Goal: Task Accomplishment & Management: Manage account settings

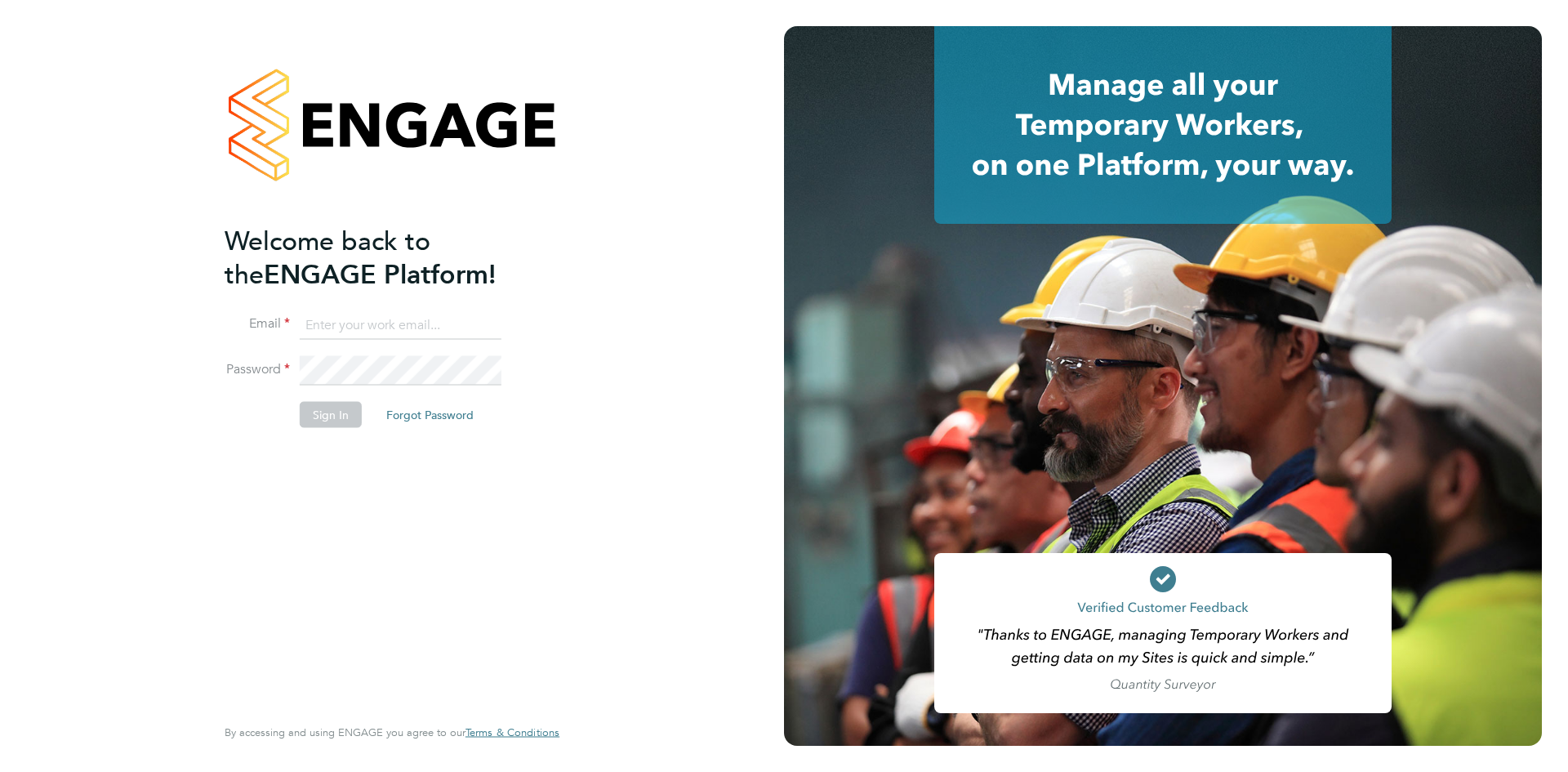
type input "[PERSON_NAME][EMAIL_ADDRESS][PERSON_NAME][DOMAIN_NAME]"
click at [315, 414] on button "Sign In" at bounding box center [330, 415] width 62 height 26
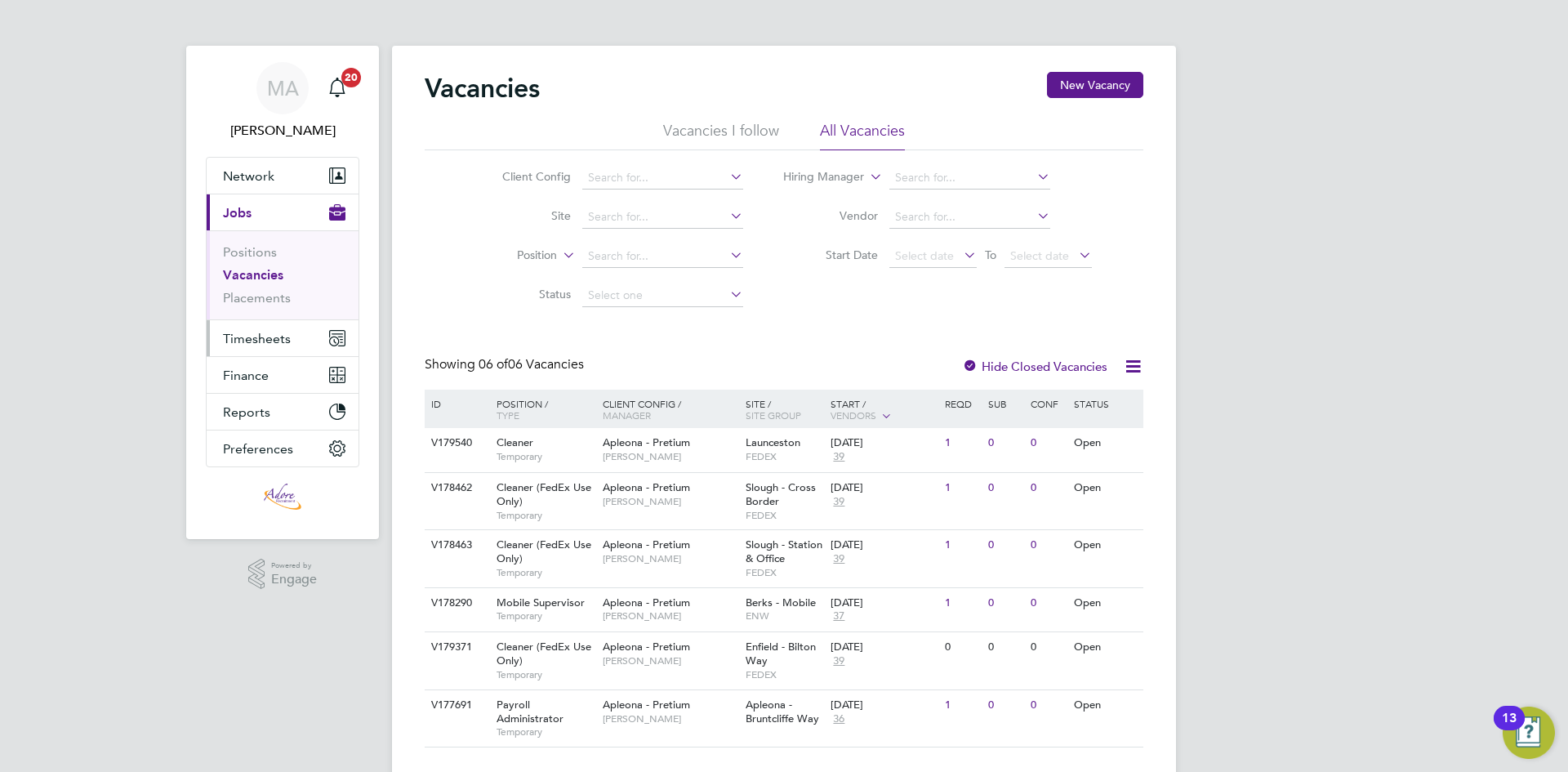
click at [268, 336] on span "Timesheets" at bounding box center [257, 338] width 68 height 15
click at [275, 328] on button "Timesheets" at bounding box center [283, 338] width 152 height 36
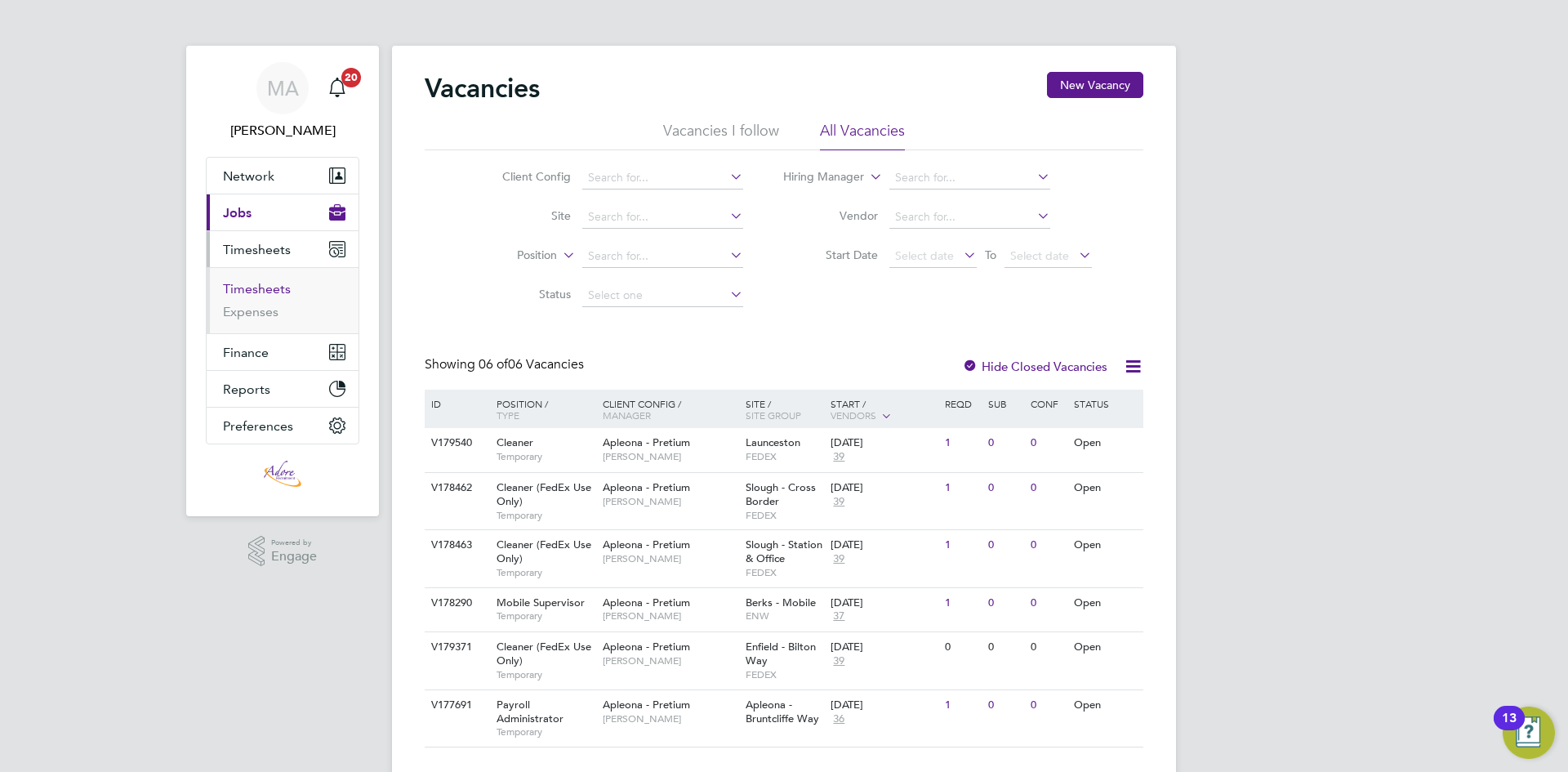
drag, startPoint x: 261, startPoint y: 285, endPoint x: 284, endPoint y: 287, distance: 23.1
click at [261, 285] on link "Timesheets" at bounding box center [257, 289] width 68 height 15
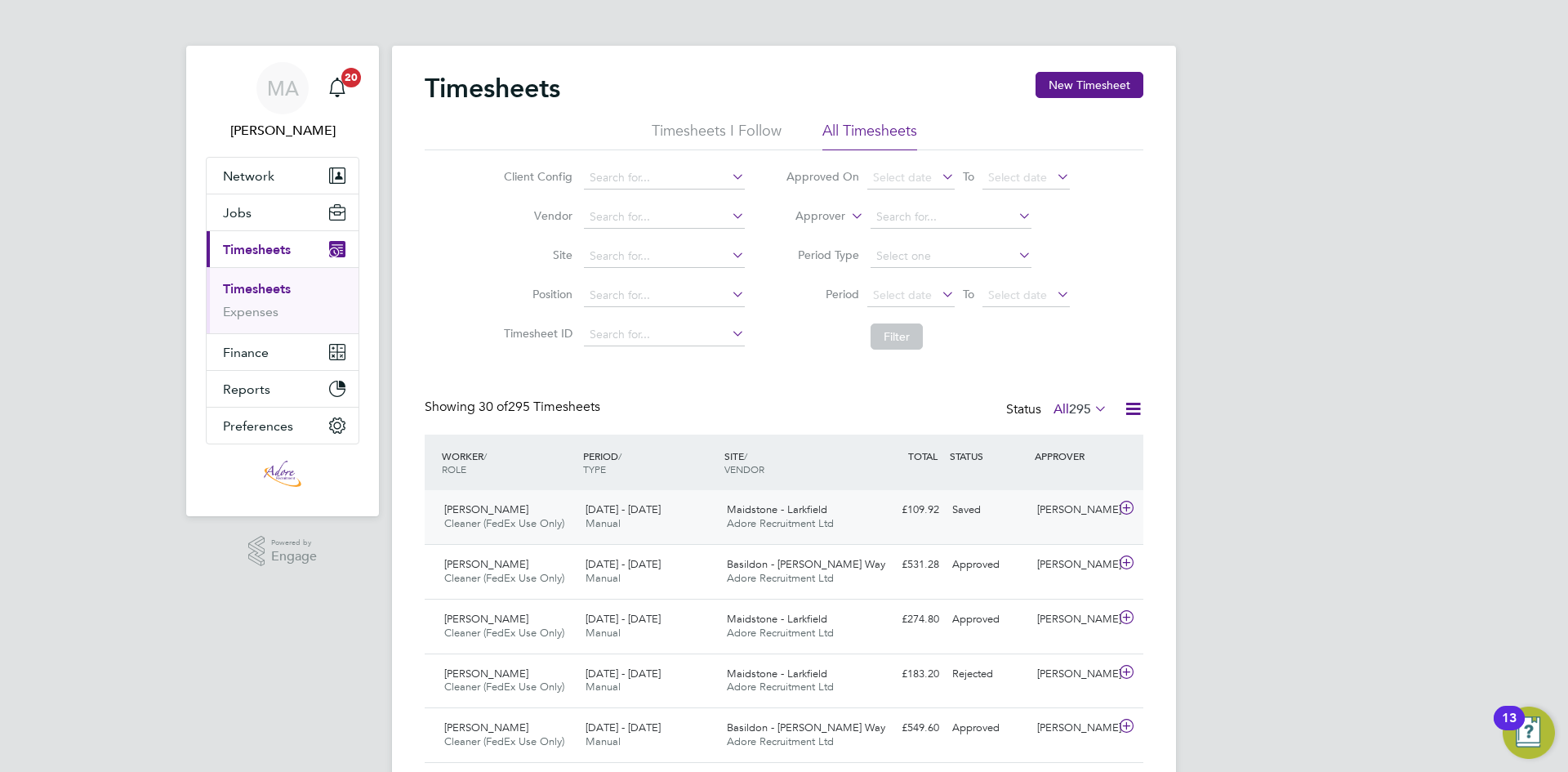
click at [967, 515] on div "Saved" at bounding box center [988, 510] width 85 height 27
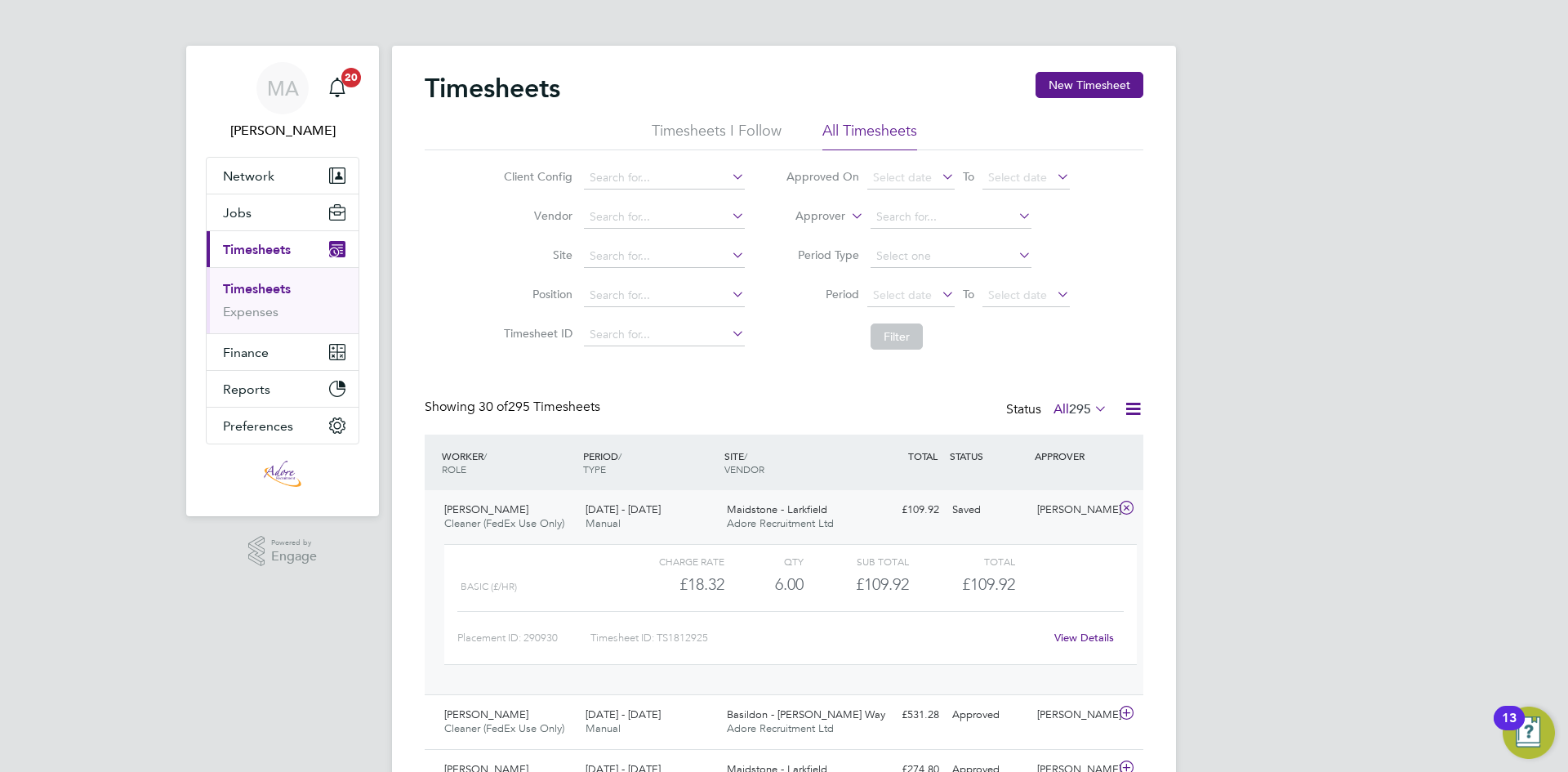
click at [1077, 636] on link "View Details" at bounding box center [1084, 637] width 60 height 14
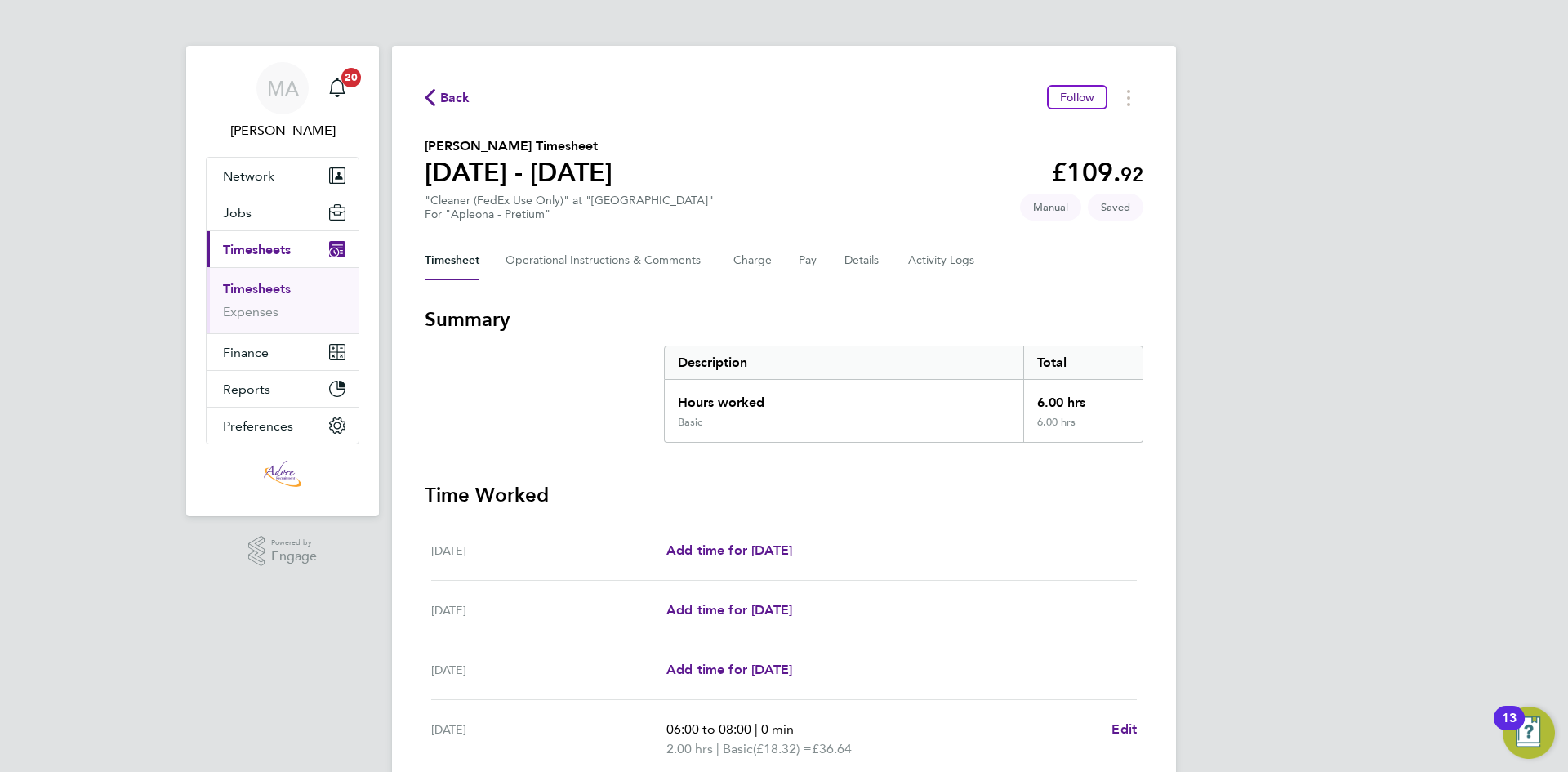
click at [247, 288] on link "Timesheets" at bounding box center [257, 289] width 68 height 15
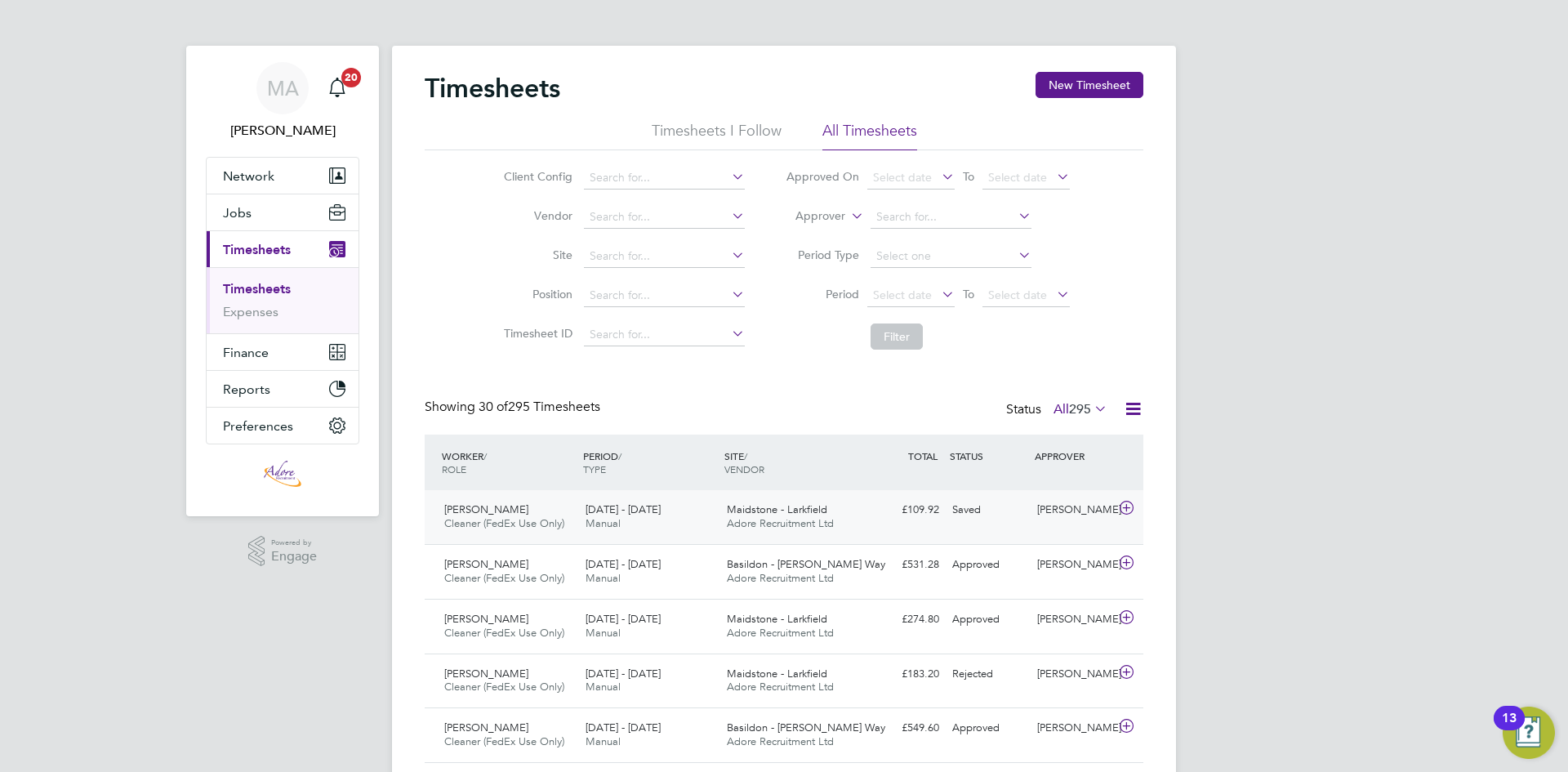
click at [784, 520] on span "Adore Recruitment Ltd" at bounding box center [780, 523] width 107 height 14
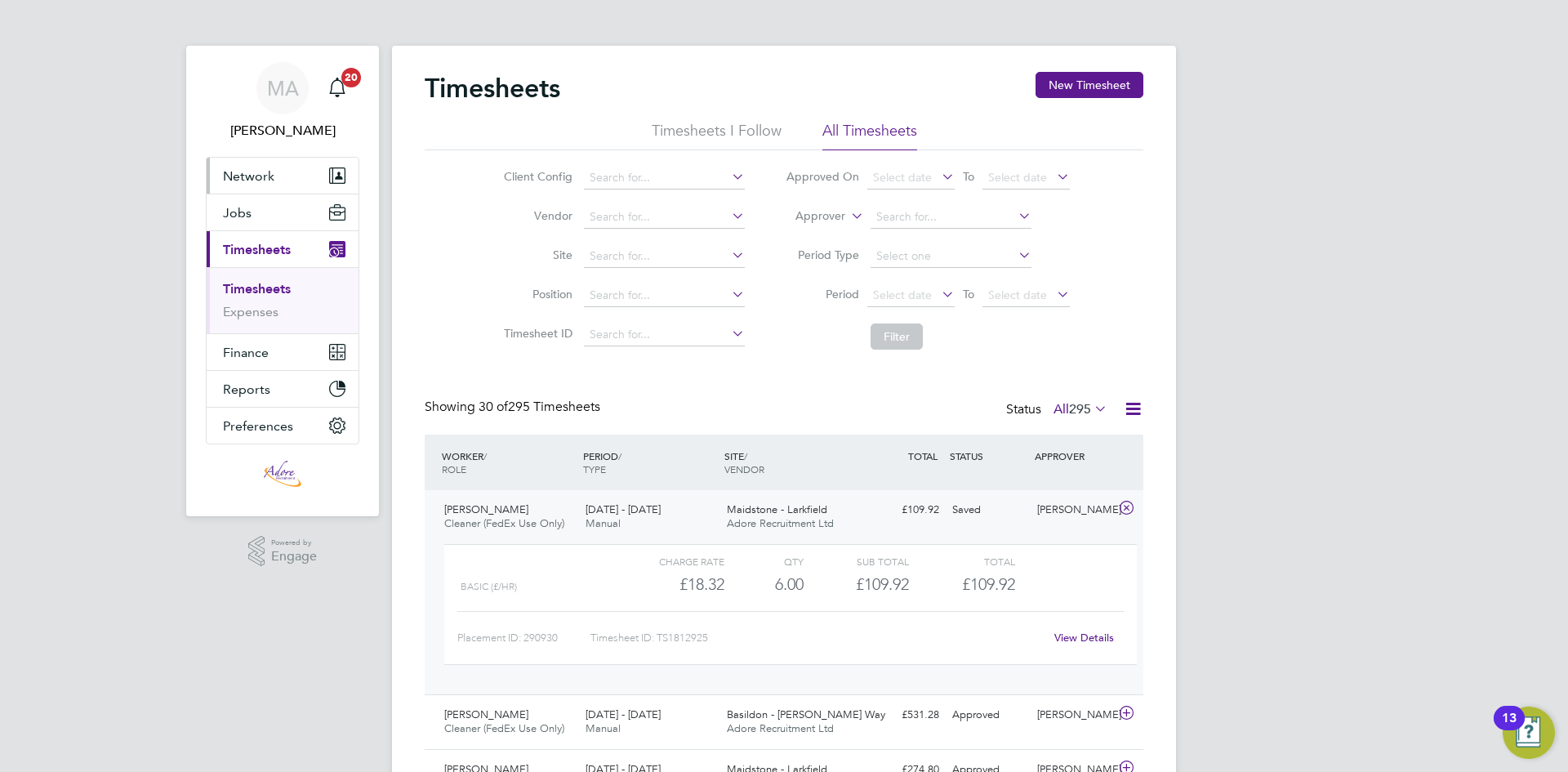
click at [243, 179] on span "Network" at bounding box center [249, 176] width 51 height 15
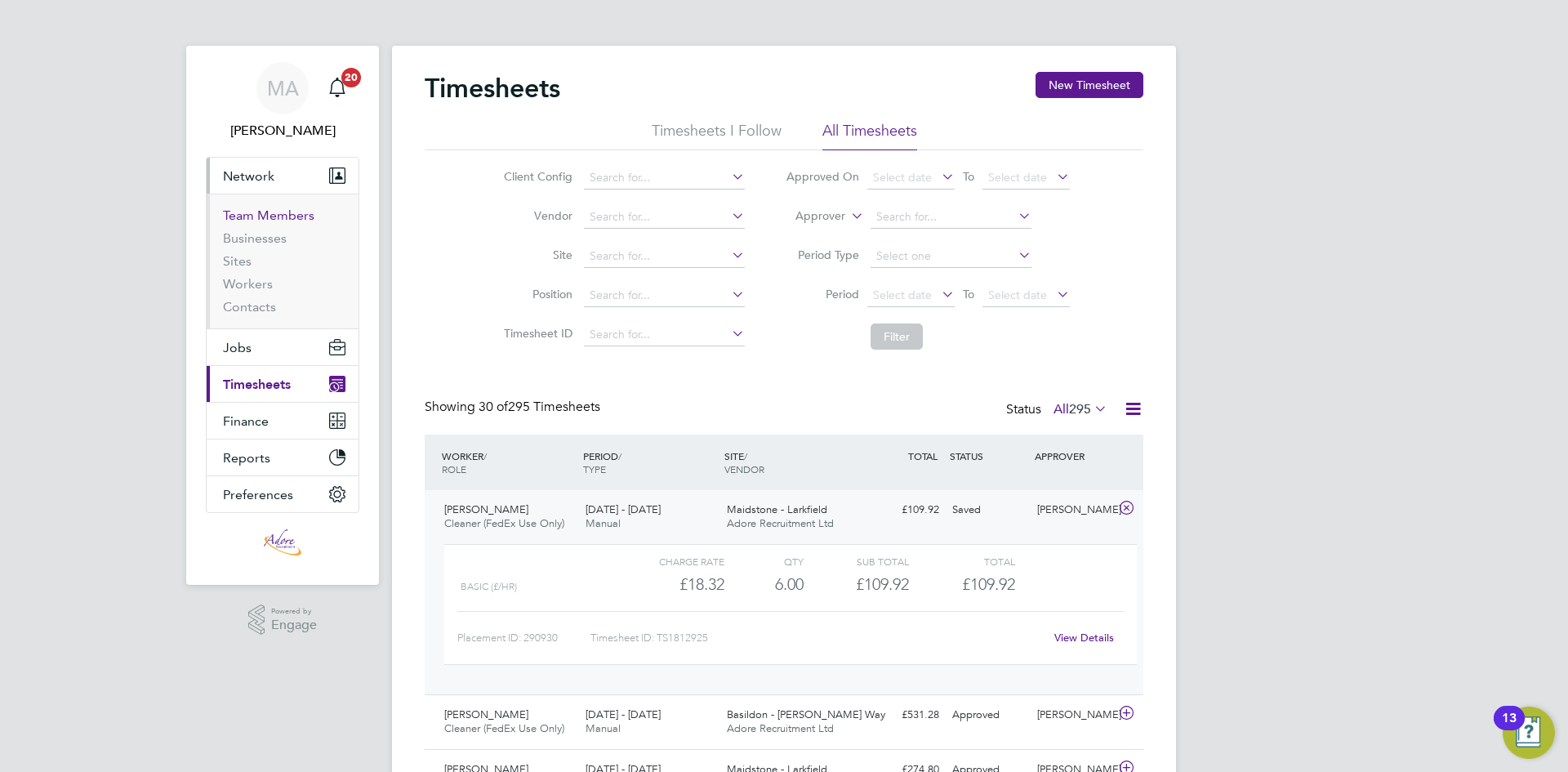
click at [250, 211] on link "Team Members" at bounding box center [268, 216] width 91 height 15
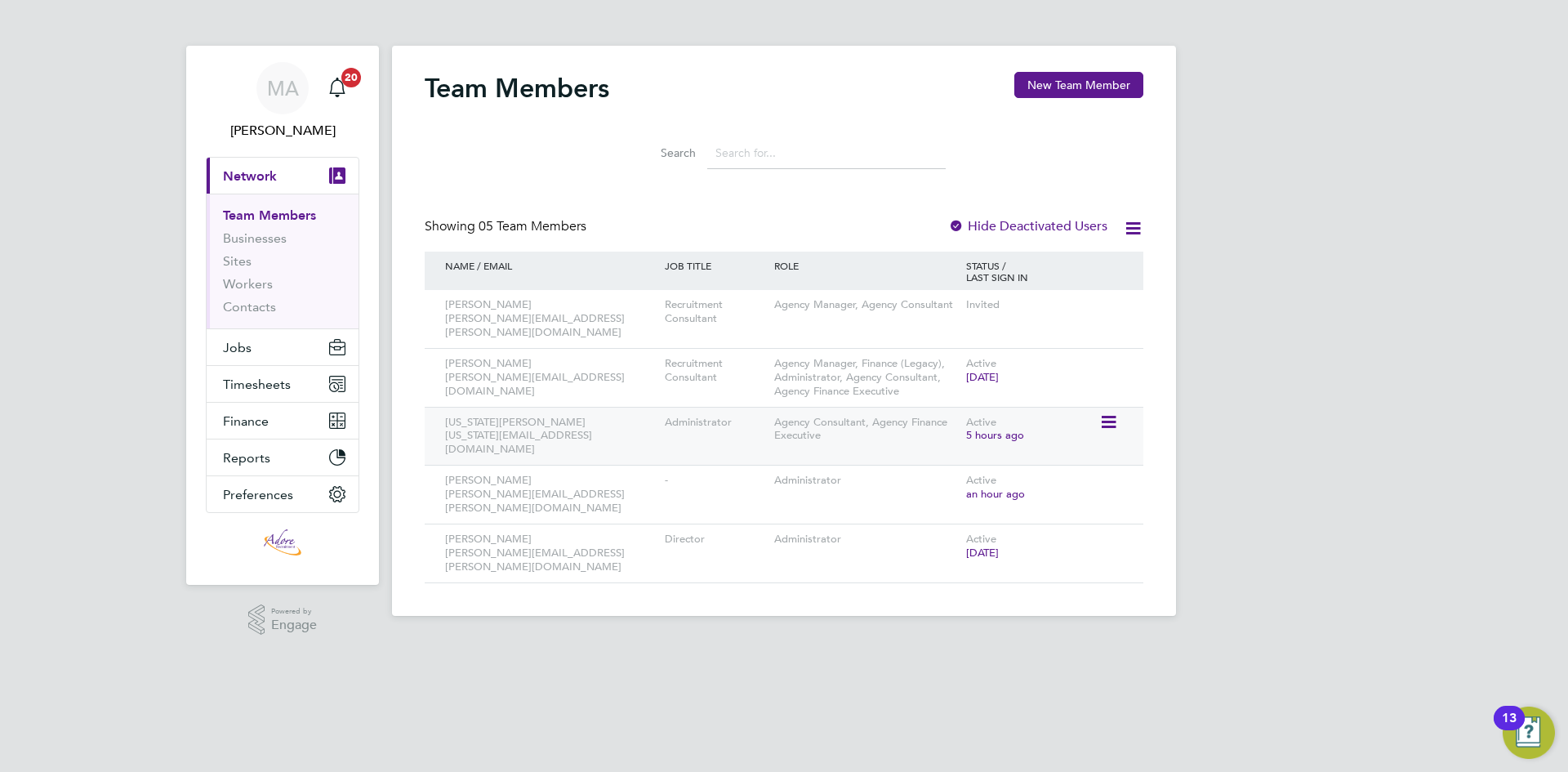
click at [605, 408] on div "Georgia Grant georgia.grant@adore-recruitment.co.uk" at bounding box center [551, 436] width 220 height 58
click at [673, 423] on div "Administrator" at bounding box center [715, 422] width 109 height 30
click at [1116, 412] on icon at bounding box center [1106, 422] width 16 height 20
click at [1045, 439] on li "Edit User" at bounding box center [1017, 446] width 197 height 23
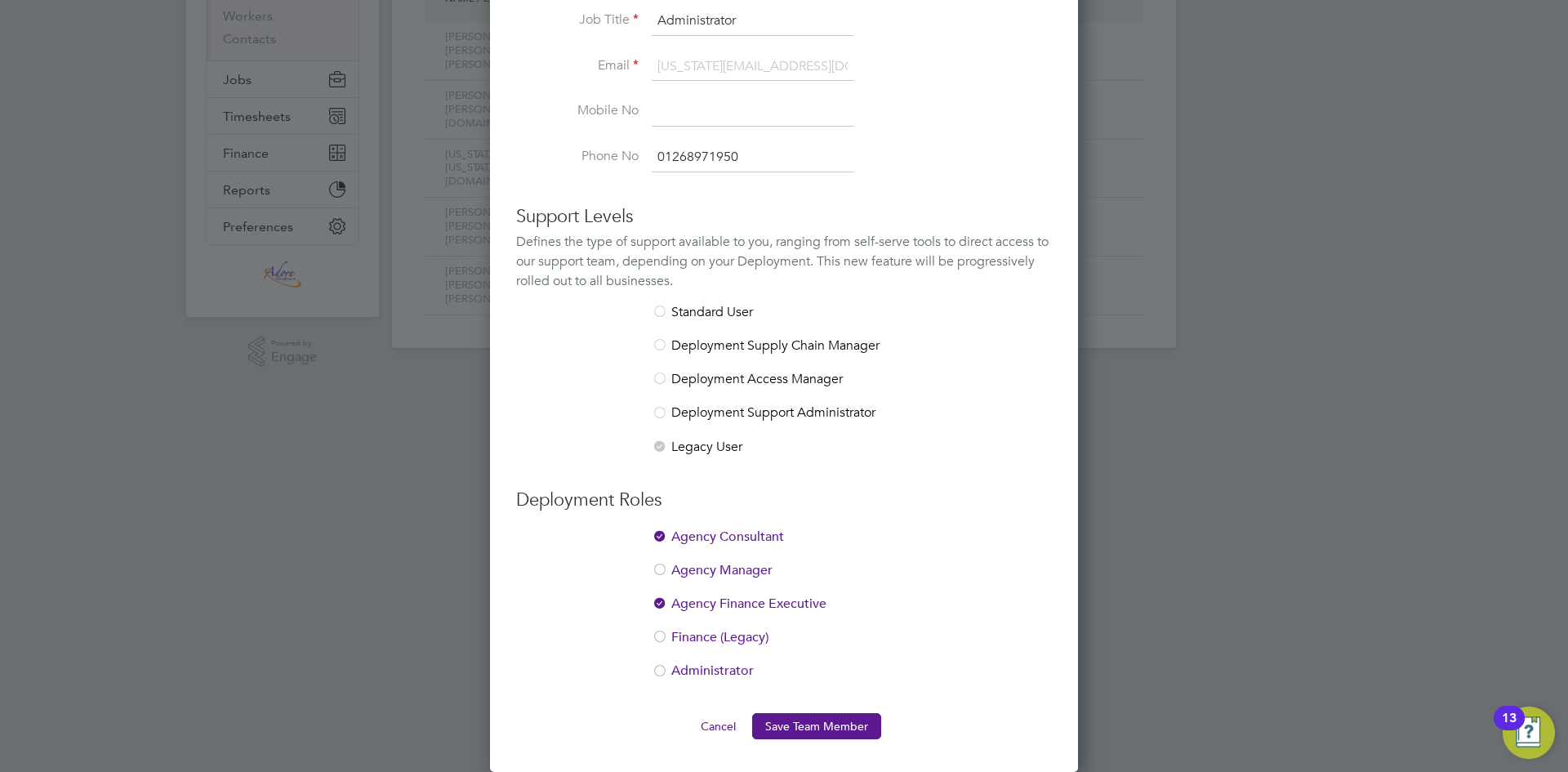
click at [660, 671] on div at bounding box center [659, 671] width 16 height 16
click at [823, 723] on button "Save Team Member" at bounding box center [816, 726] width 129 height 26
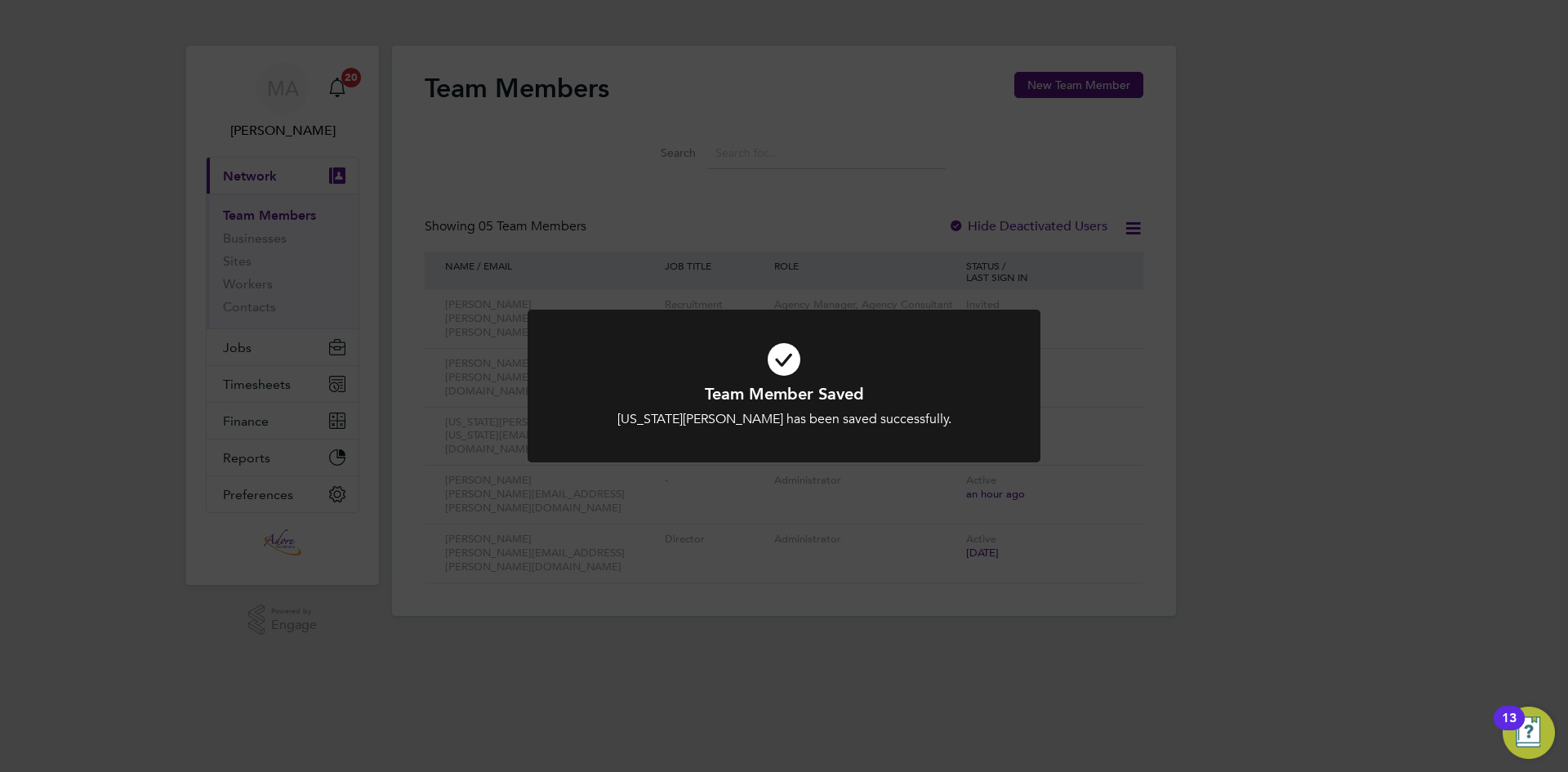
click at [236, 181] on div "Team Member Saved Georgia Grant has been saved successfully. Cancel Okay" at bounding box center [784, 386] width 1568 height 772
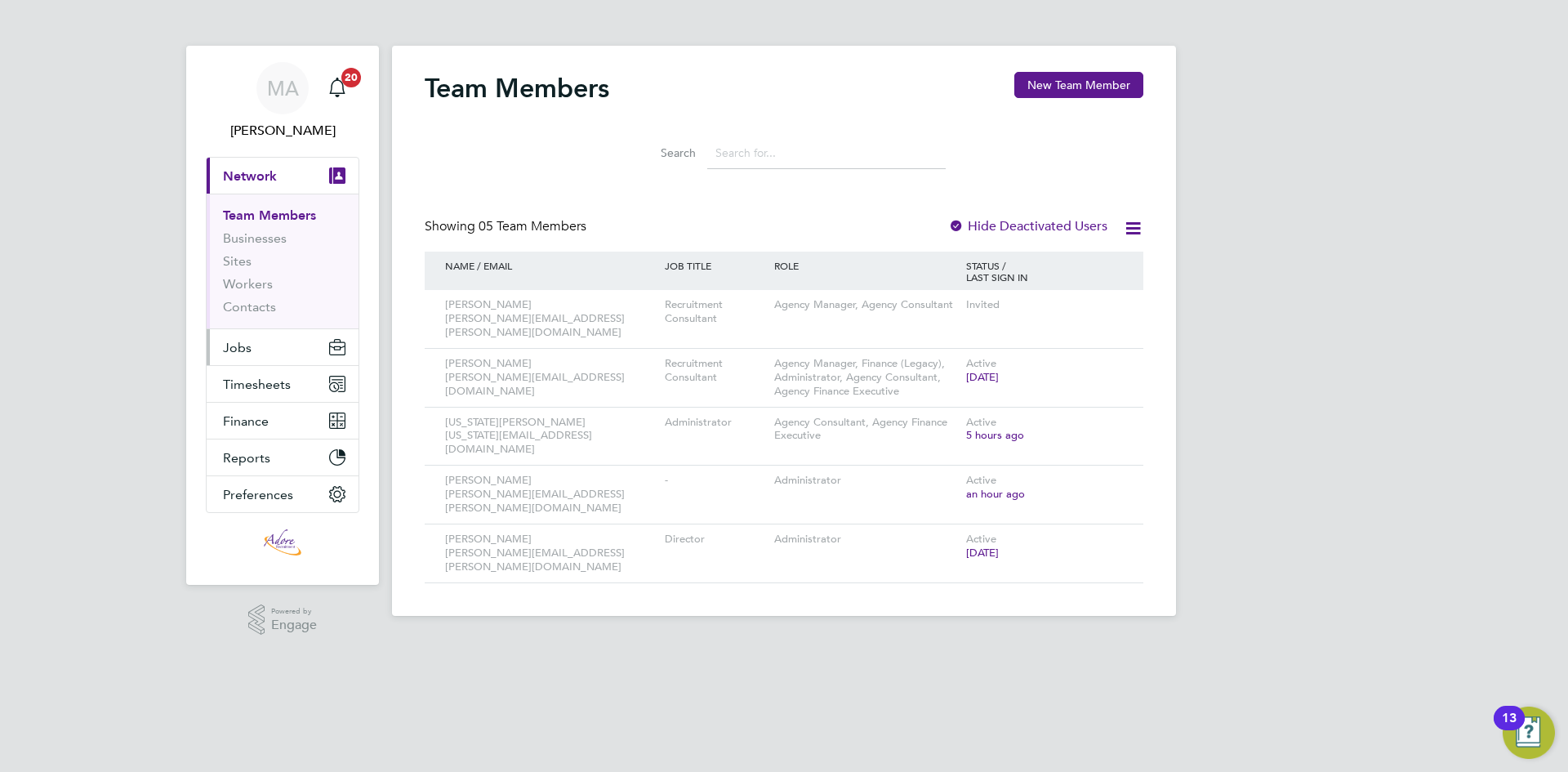
click at [268, 343] on button "Jobs" at bounding box center [283, 347] width 152 height 36
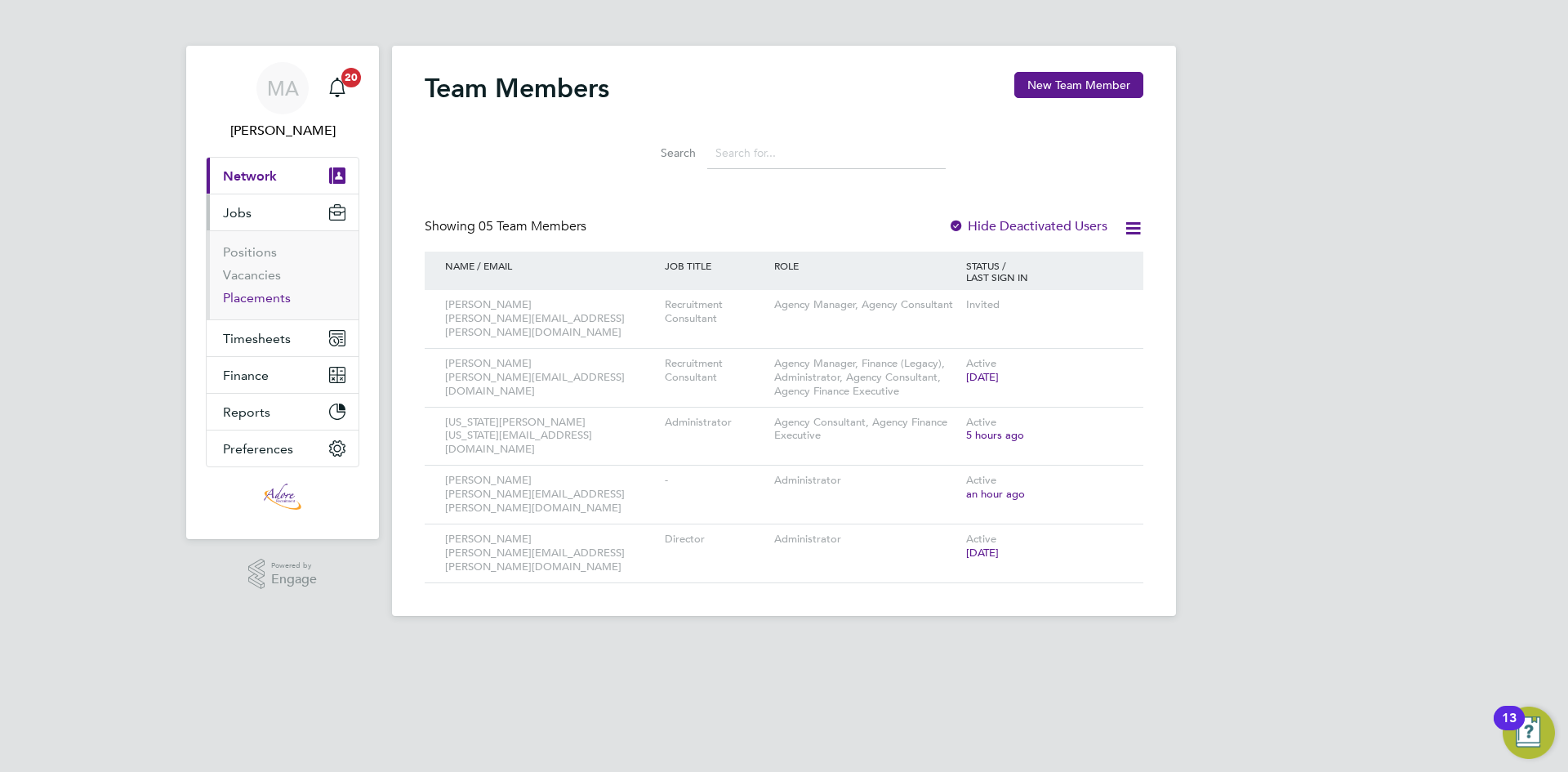
click at [262, 295] on link "Placements" at bounding box center [257, 297] width 68 height 15
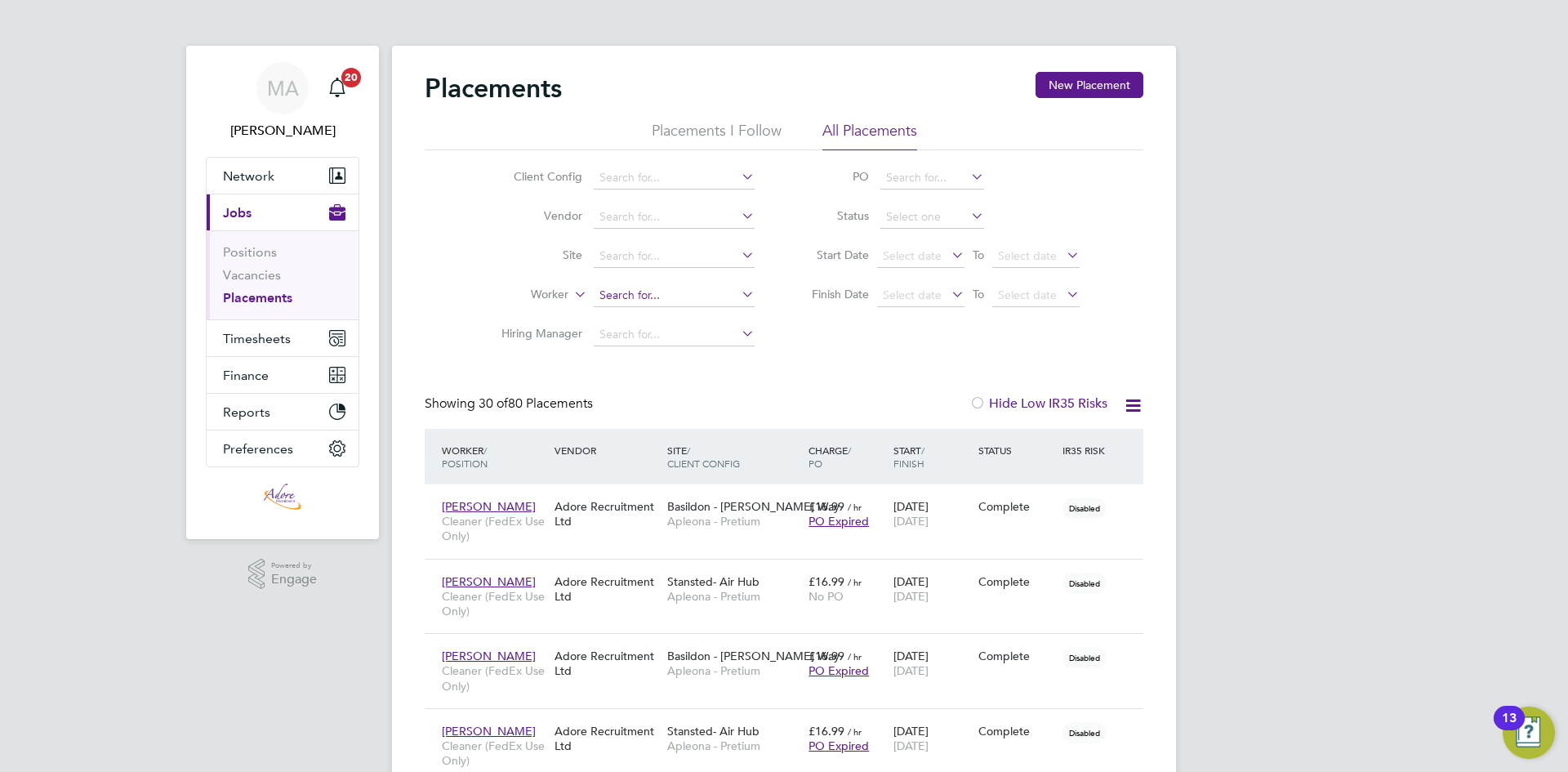
click at [628, 291] on input at bounding box center [674, 296] width 161 height 23
click at [635, 313] on li "Tilli e Rial" at bounding box center [674, 318] width 163 height 22
type input "Tillie Rial"
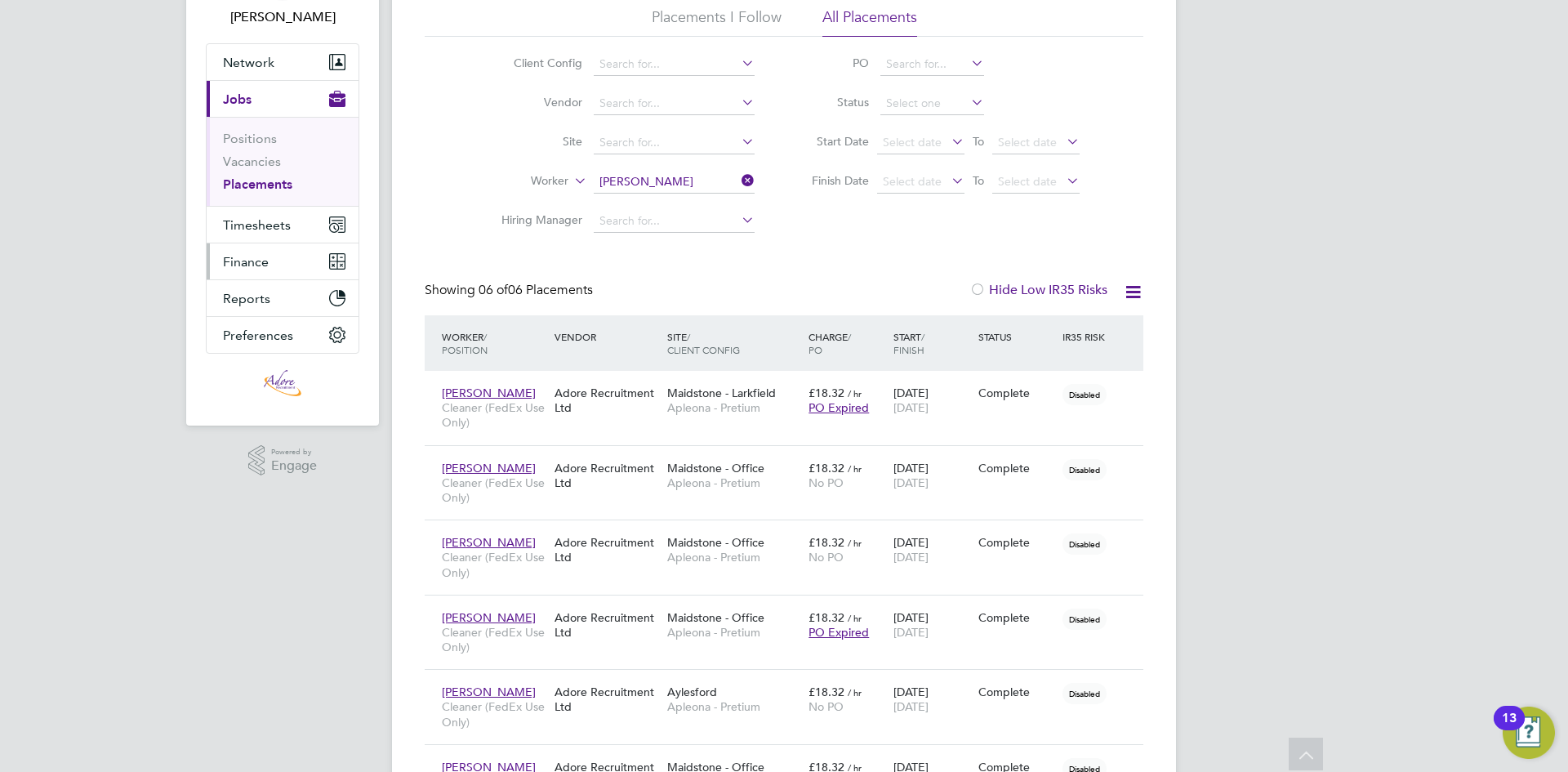
scroll to position [72, 0]
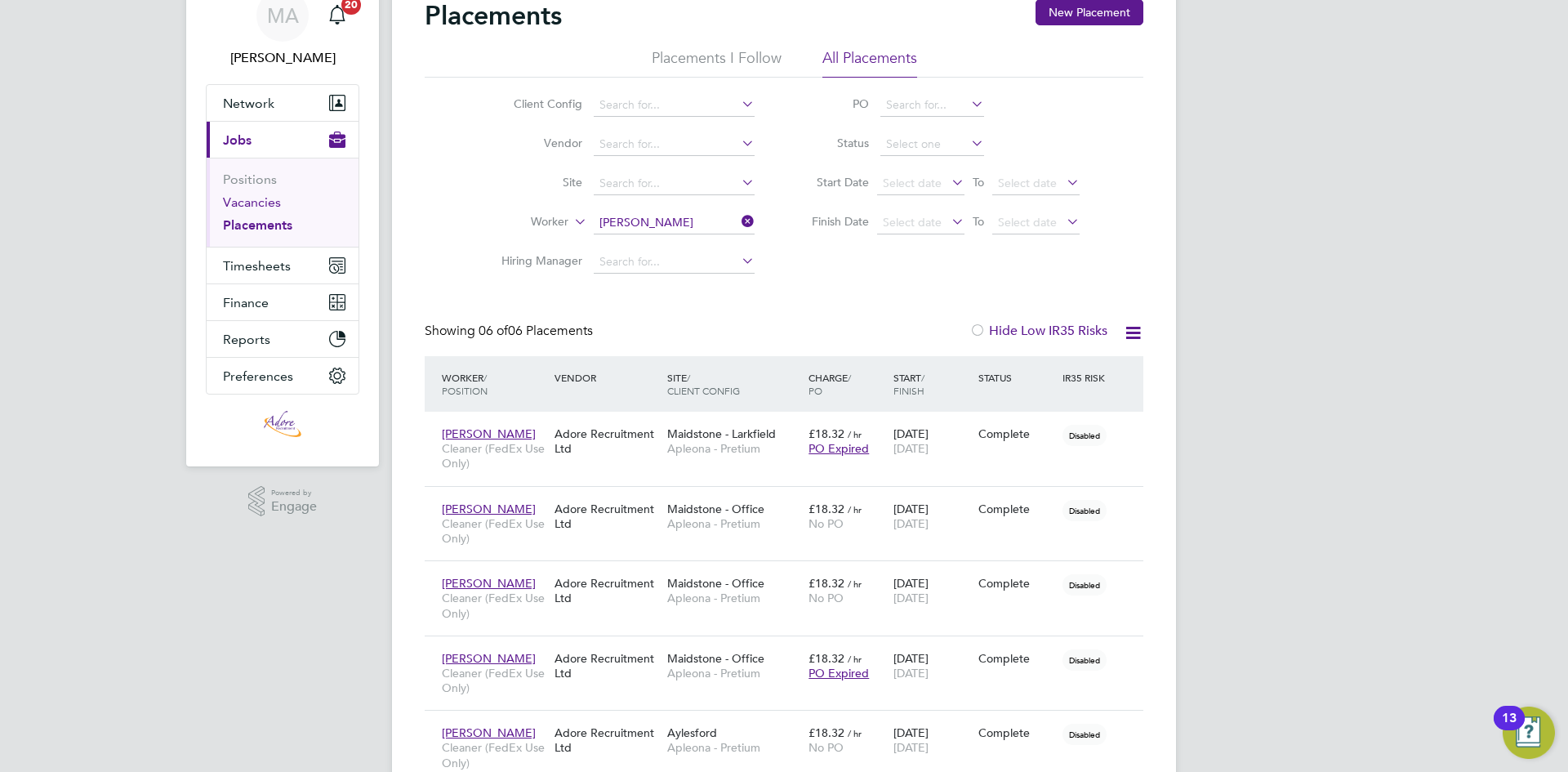
click at [254, 198] on link "Vacancies" at bounding box center [252, 202] width 58 height 15
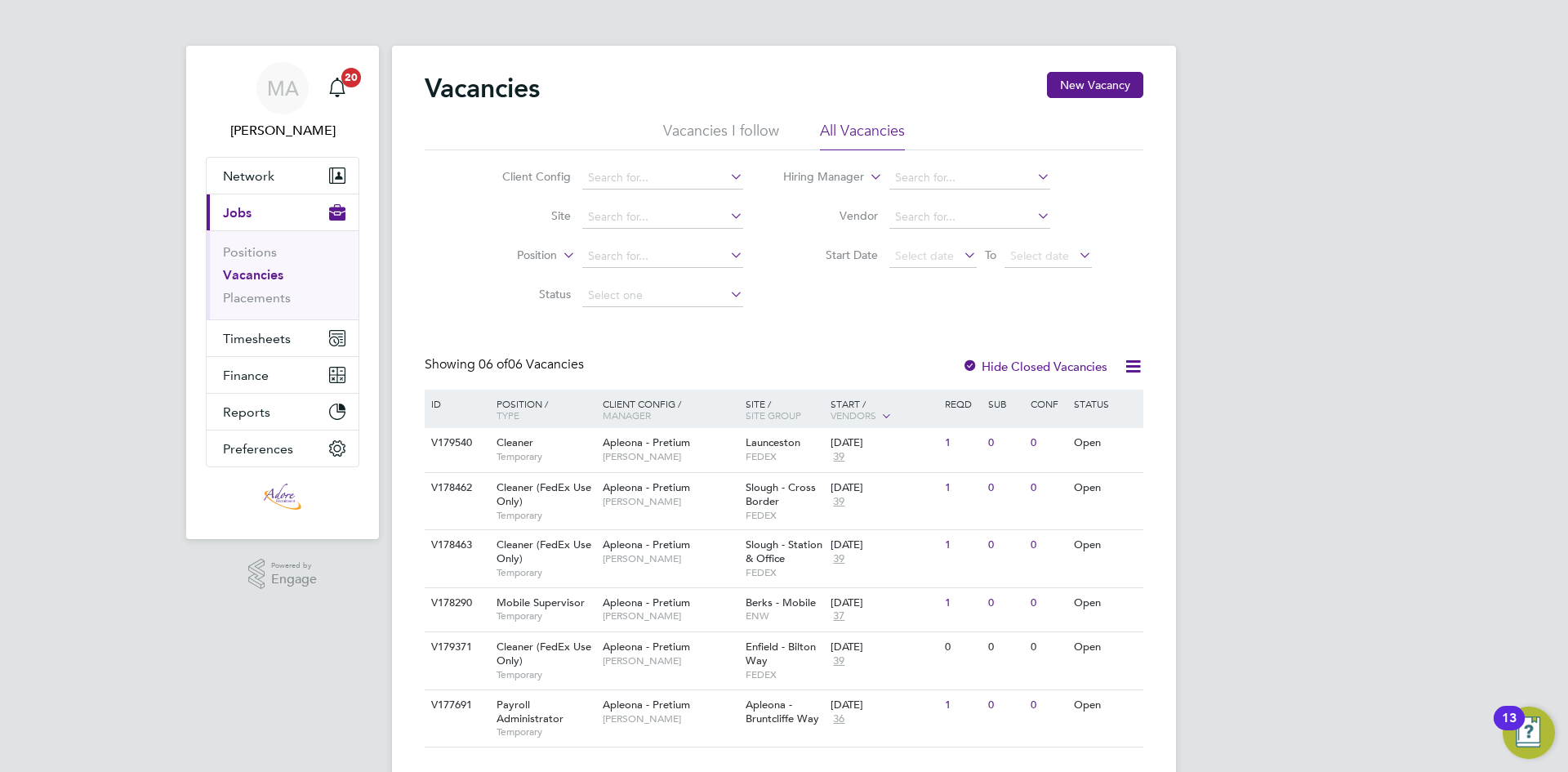
click at [1480, 48] on div "MA Michelle Aldridge Notifications 20 Applications: Network Team Members Busine…" at bounding box center [784, 403] width 1568 height 806
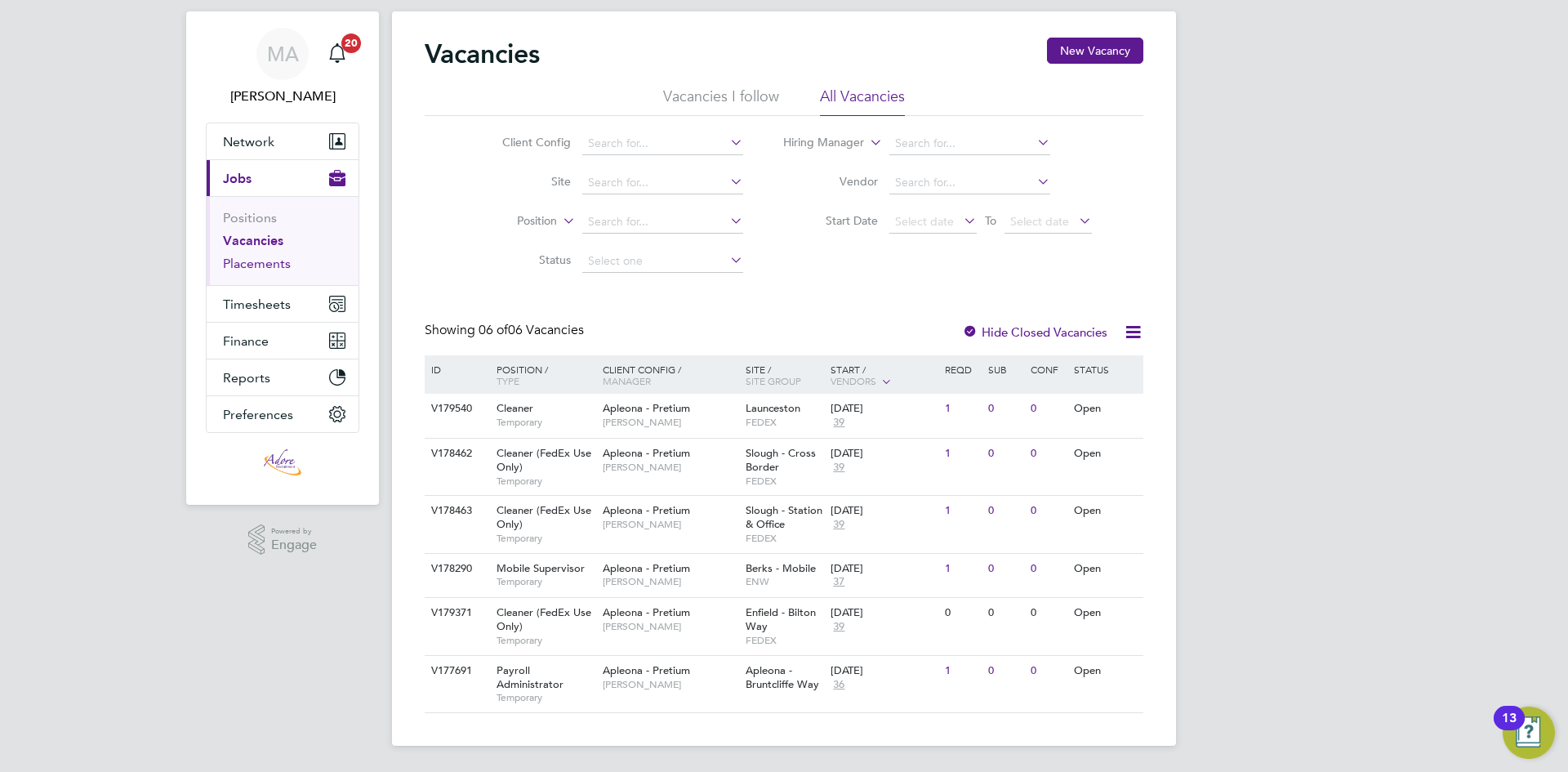
drag, startPoint x: 275, startPoint y: 264, endPoint x: 284, endPoint y: 267, distance: 9.5
click at [275, 264] on link "Placements" at bounding box center [257, 263] width 68 height 15
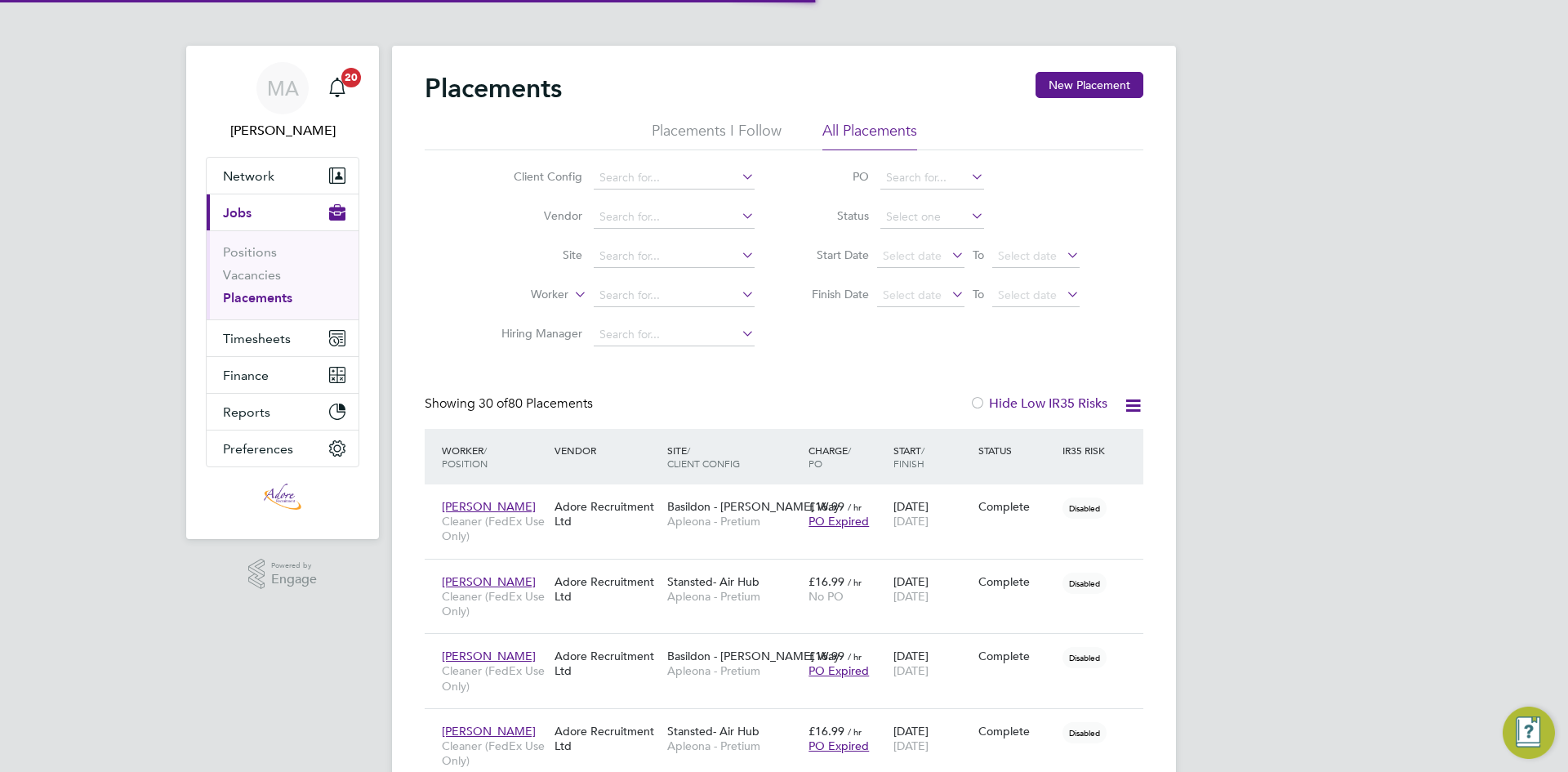
scroll to position [9, 9]
click at [649, 291] on input at bounding box center [674, 296] width 161 height 23
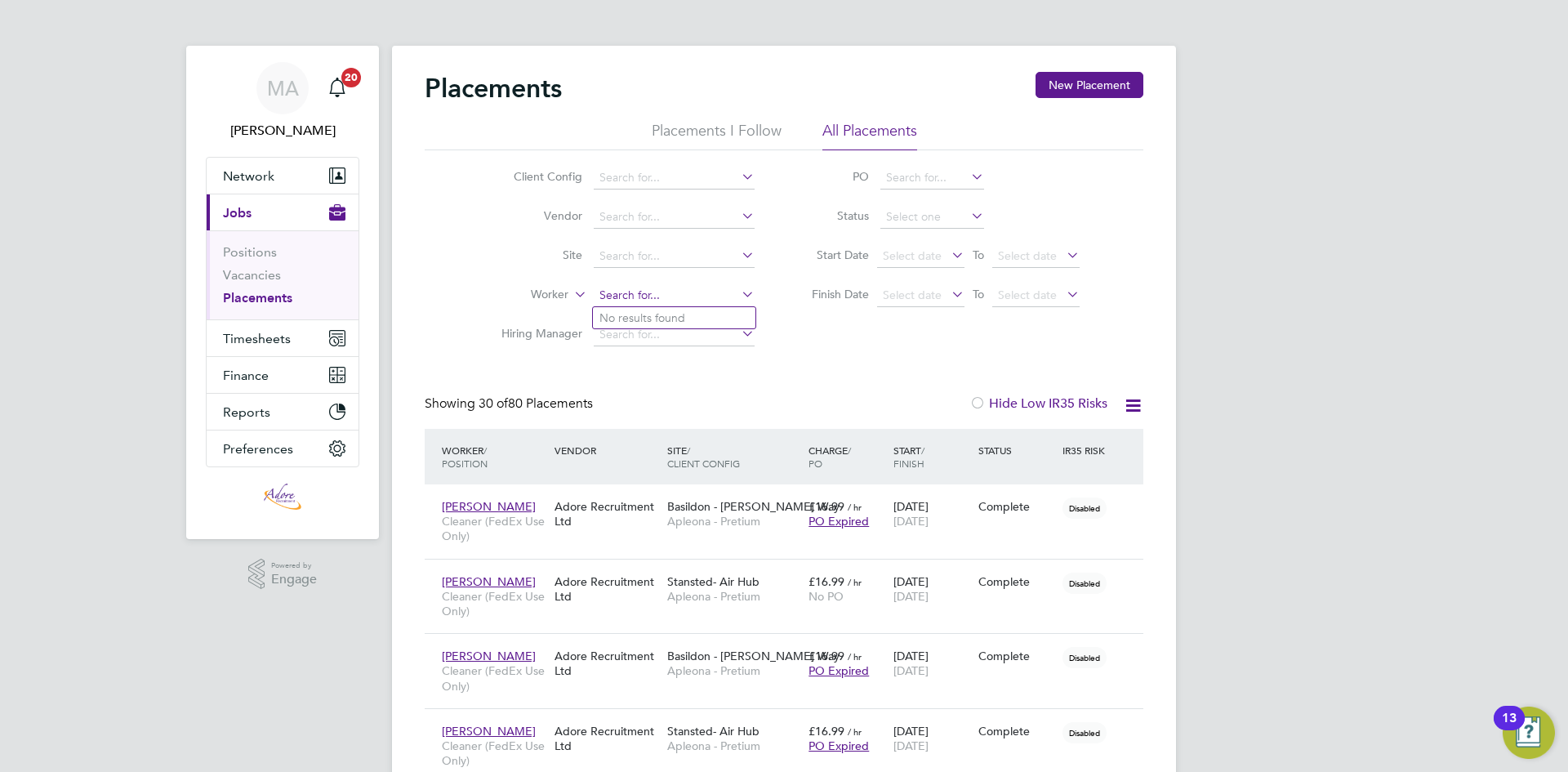
type input "i"
click at [647, 314] on li "Tillie Rial" at bounding box center [674, 318] width 163 height 22
type input "Tillie Rial"
click at [941, 503] on div "28 May 2025 28 Aug 2025" at bounding box center [932, 514] width 85 height 46
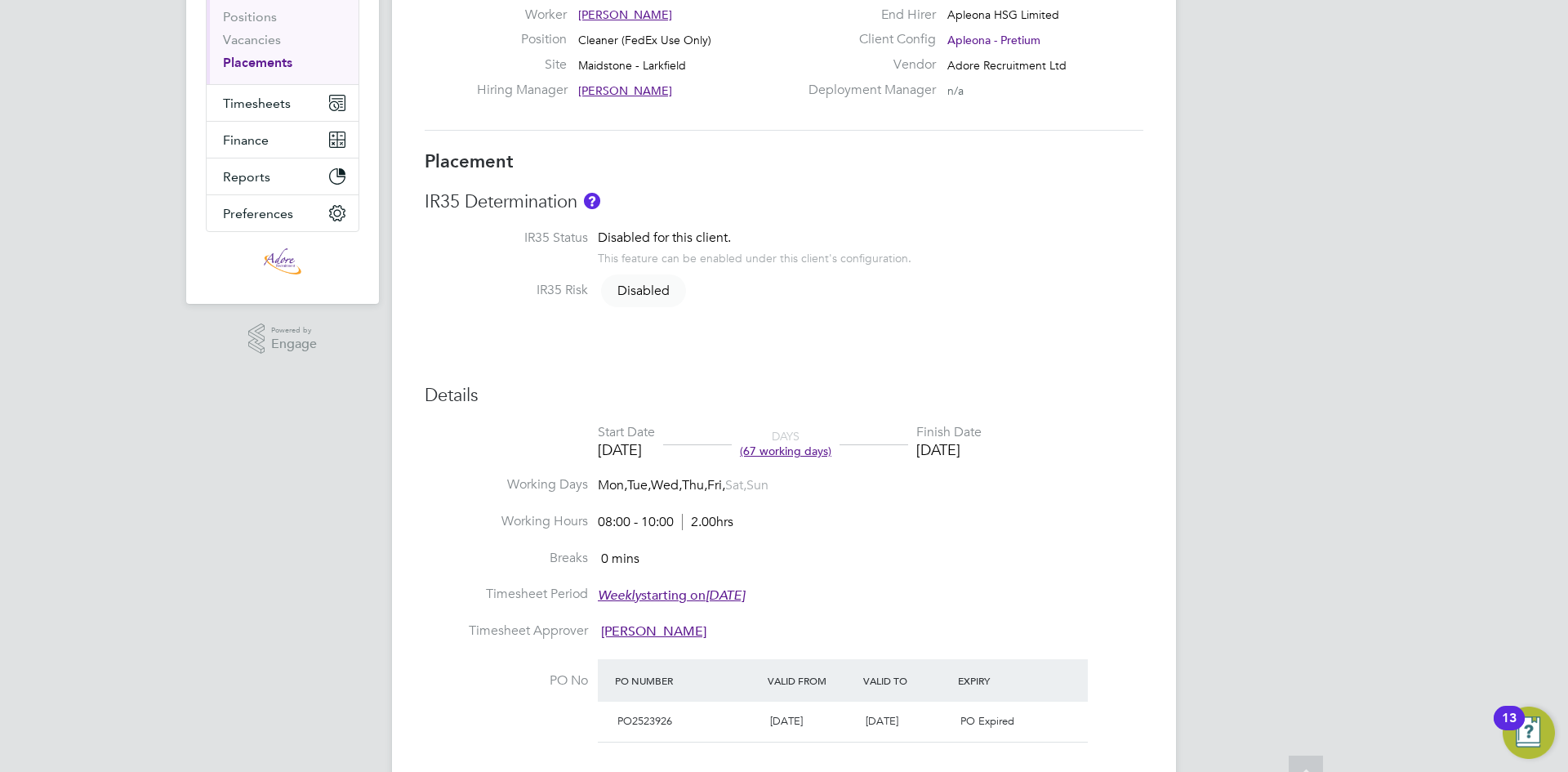
scroll to position [326, 0]
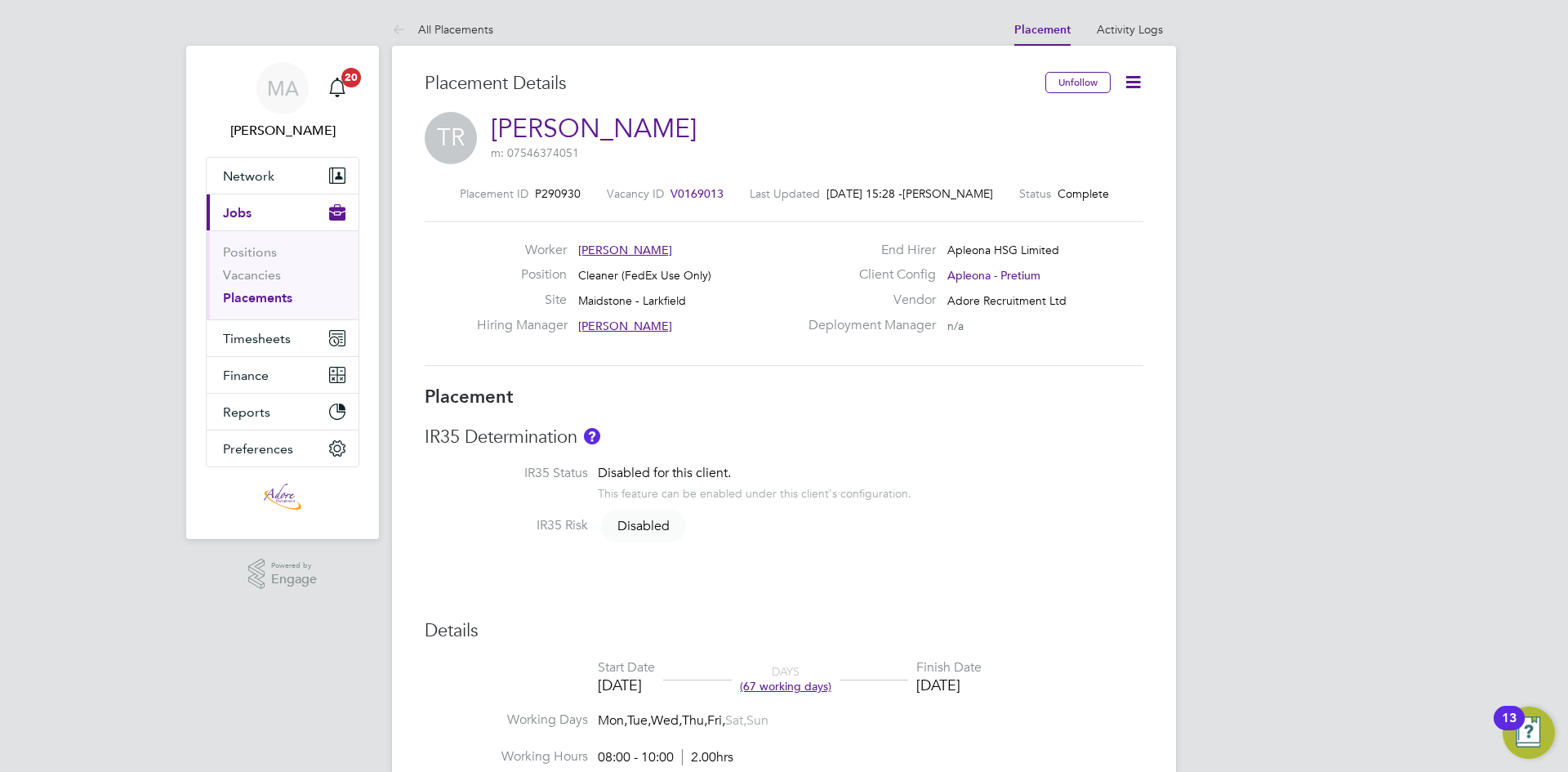
click at [1133, 84] on icon at bounding box center [1133, 82] width 20 height 20
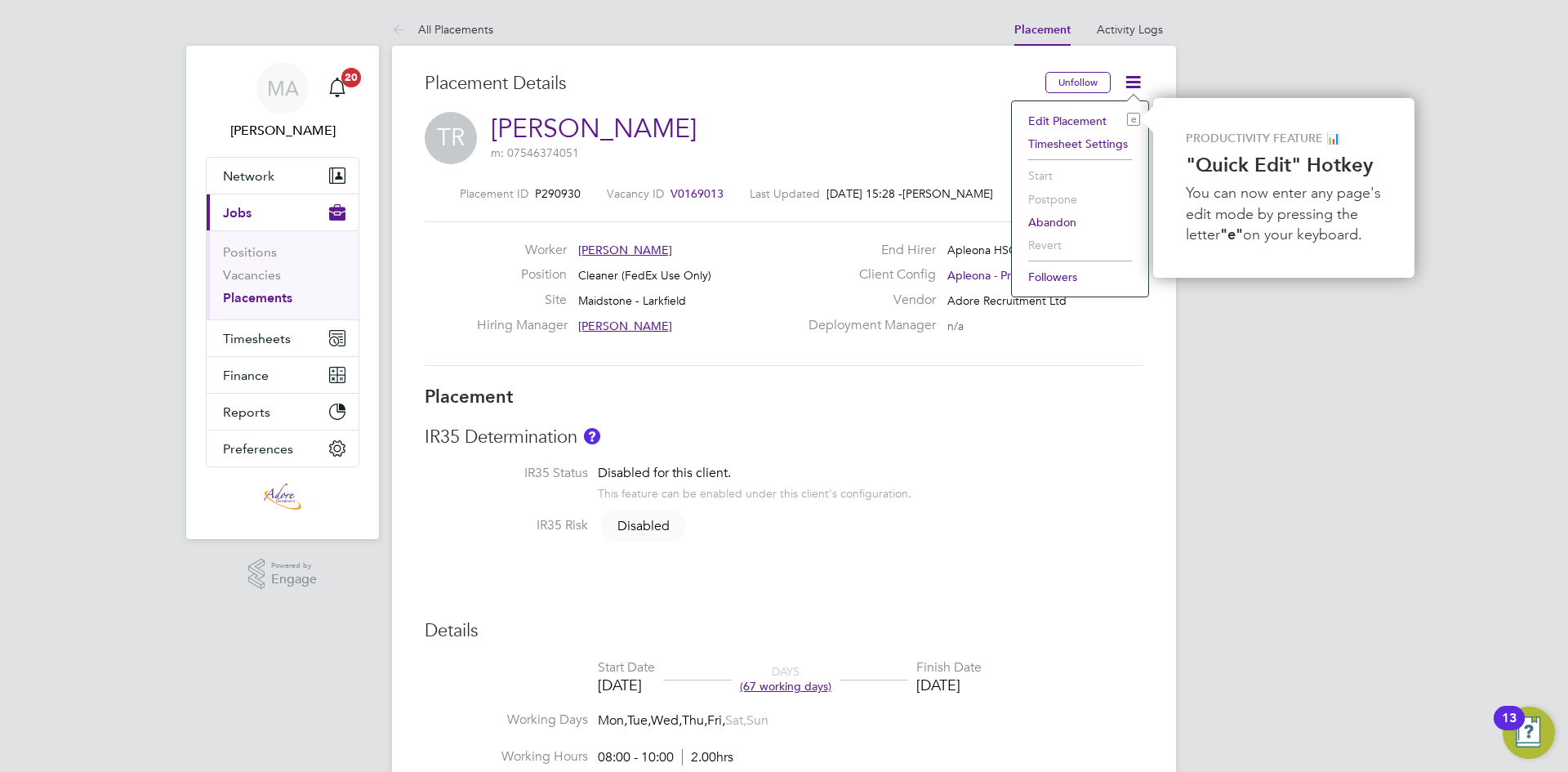
click at [1062, 116] on li "Edit Placement e" at bounding box center [1079, 120] width 120 height 23
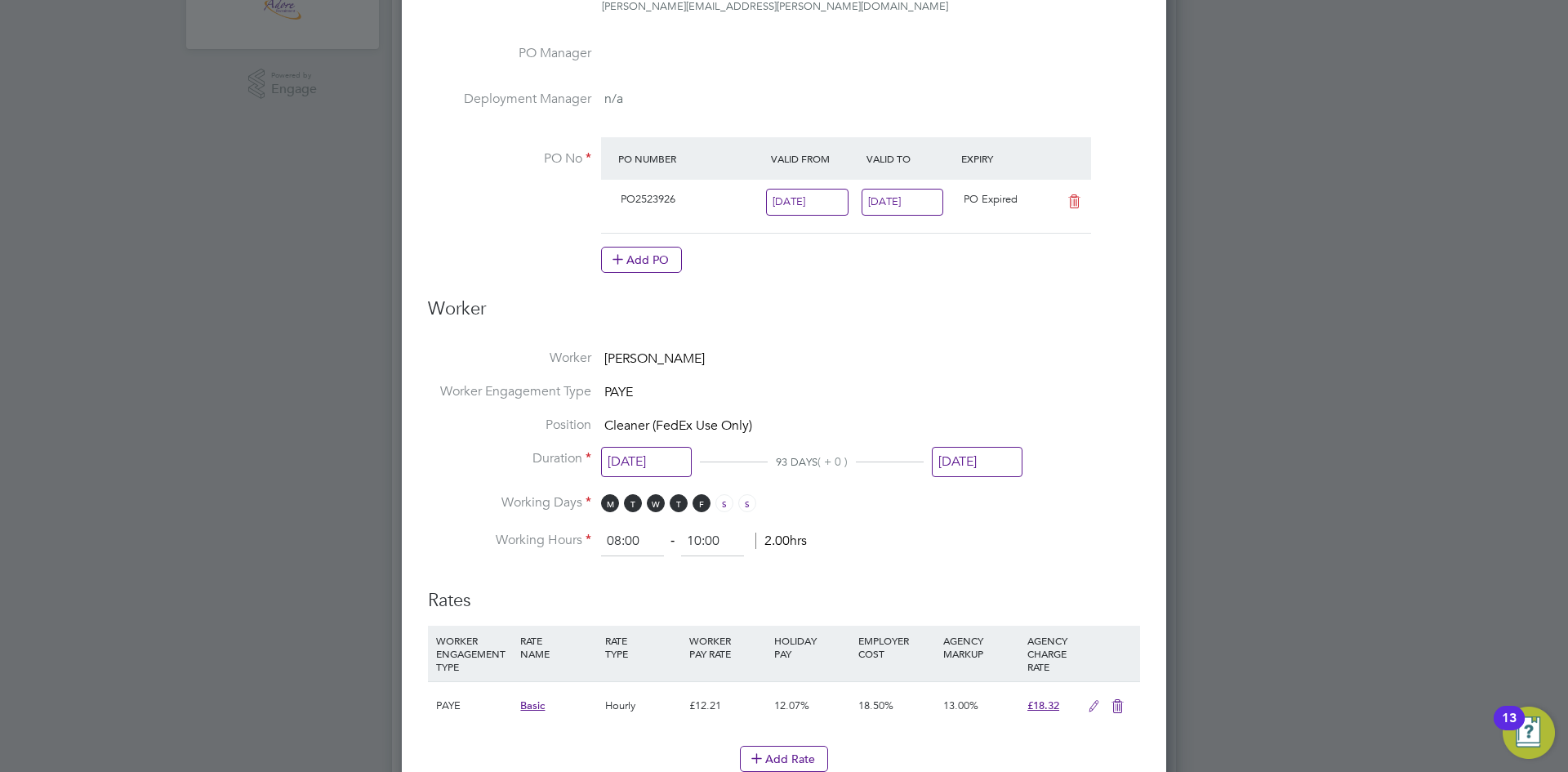
click at [893, 203] on input "22 Aug 2025" at bounding box center [902, 202] width 83 height 27
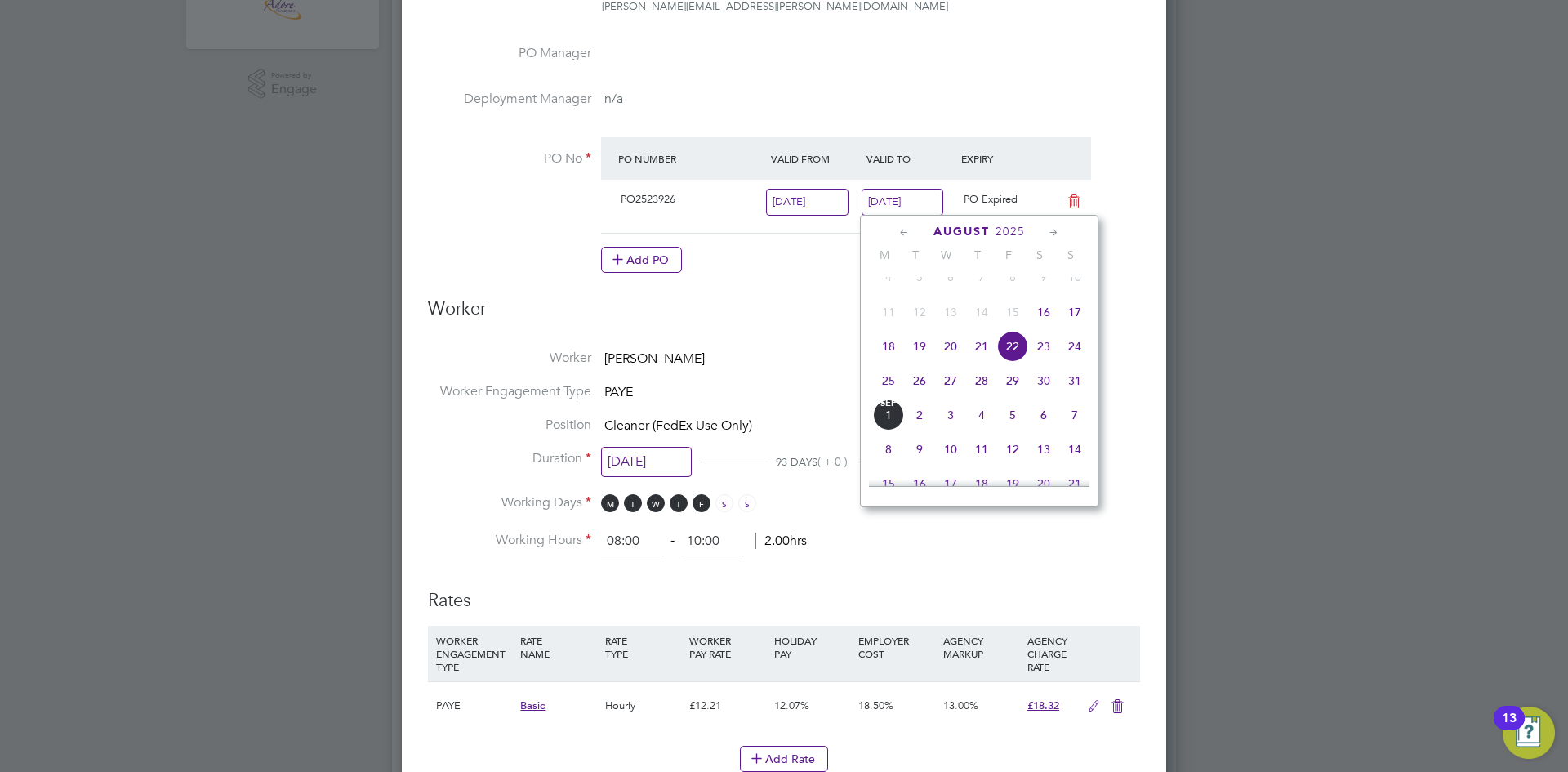
click at [1056, 229] on icon at bounding box center [1054, 233] width 15 height 18
click at [1016, 395] on span "26" at bounding box center [1013, 379] width 31 height 31
type input "26 Sep 2025"
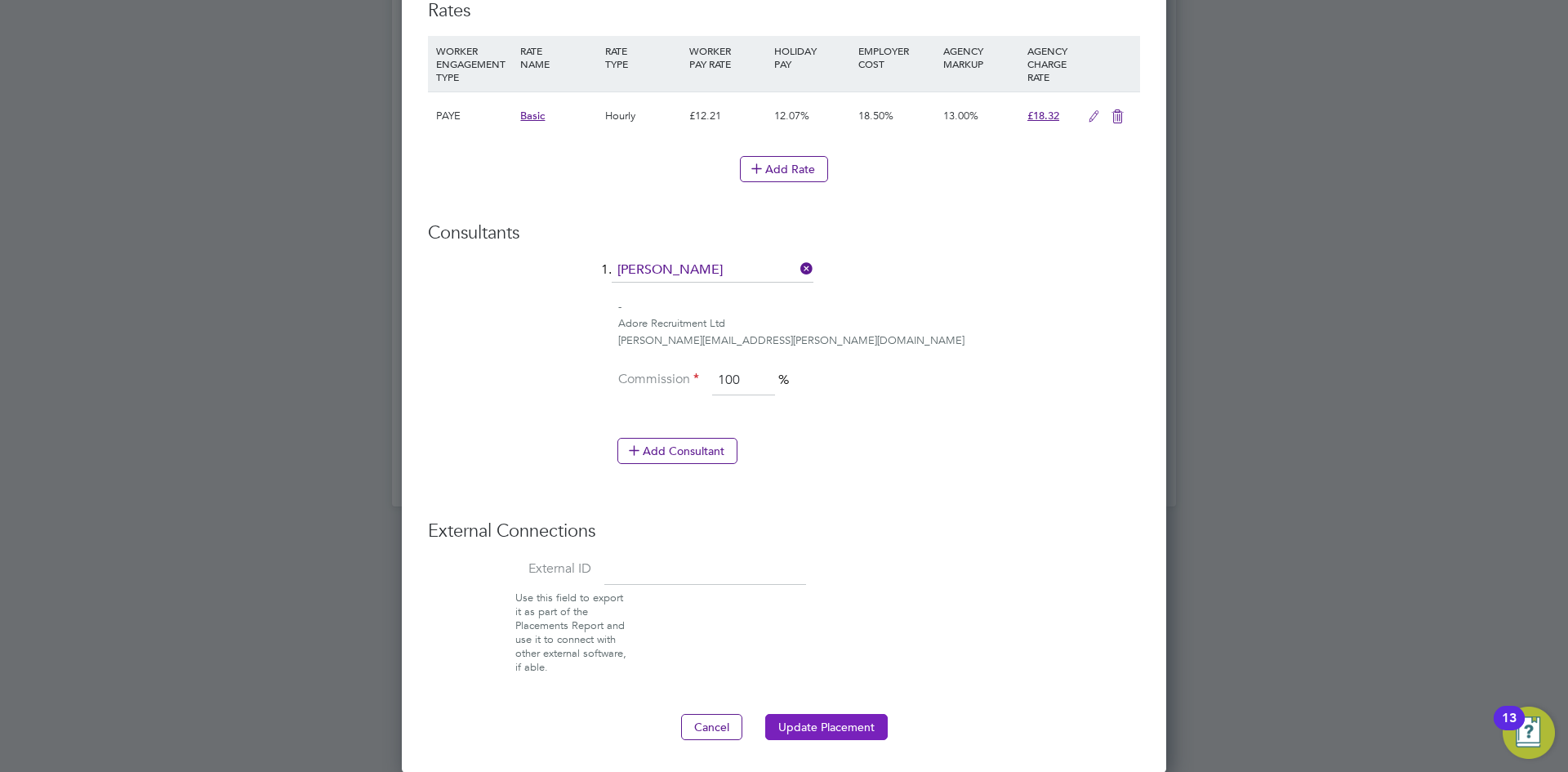
click at [850, 735] on button "Update Placement" at bounding box center [826, 727] width 123 height 26
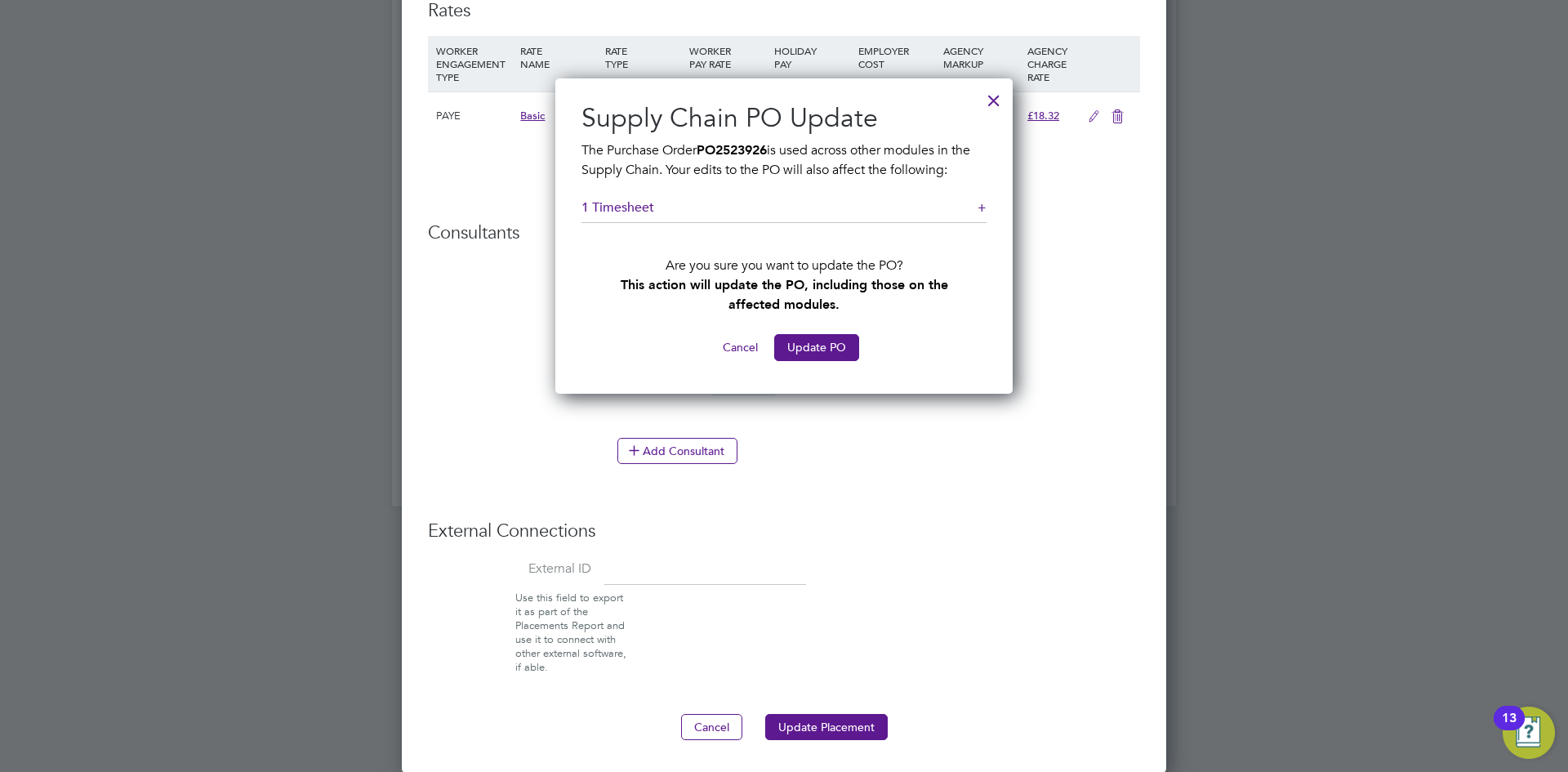
click at [985, 207] on div "+" at bounding box center [982, 208] width 9 height 17
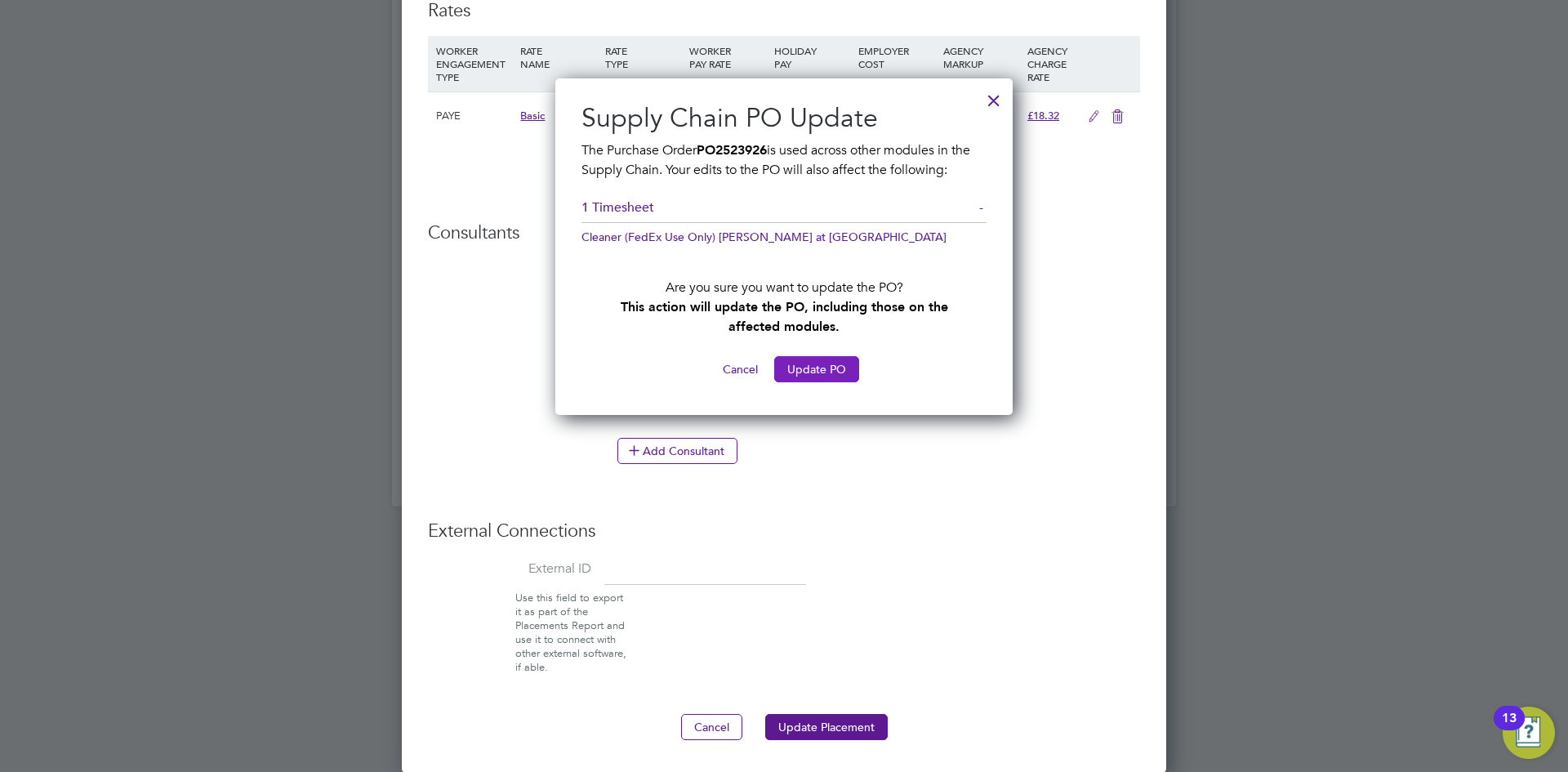
click at [824, 372] on button "Update PO" at bounding box center [817, 369] width 85 height 26
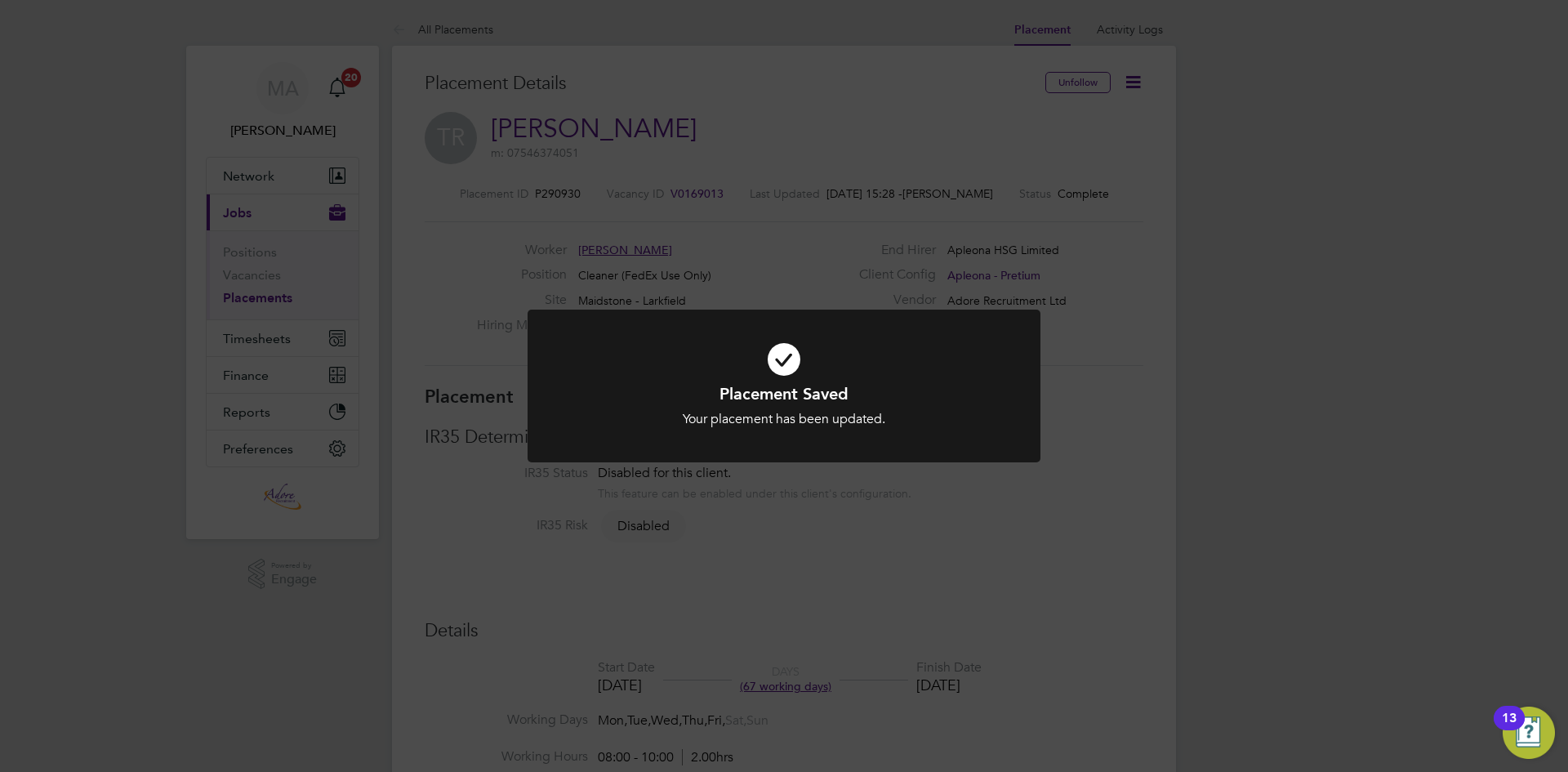
click at [241, 337] on div "Placement Saved Your placement has been updated. Cancel Okay" at bounding box center [784, 386] width 1568 height 772
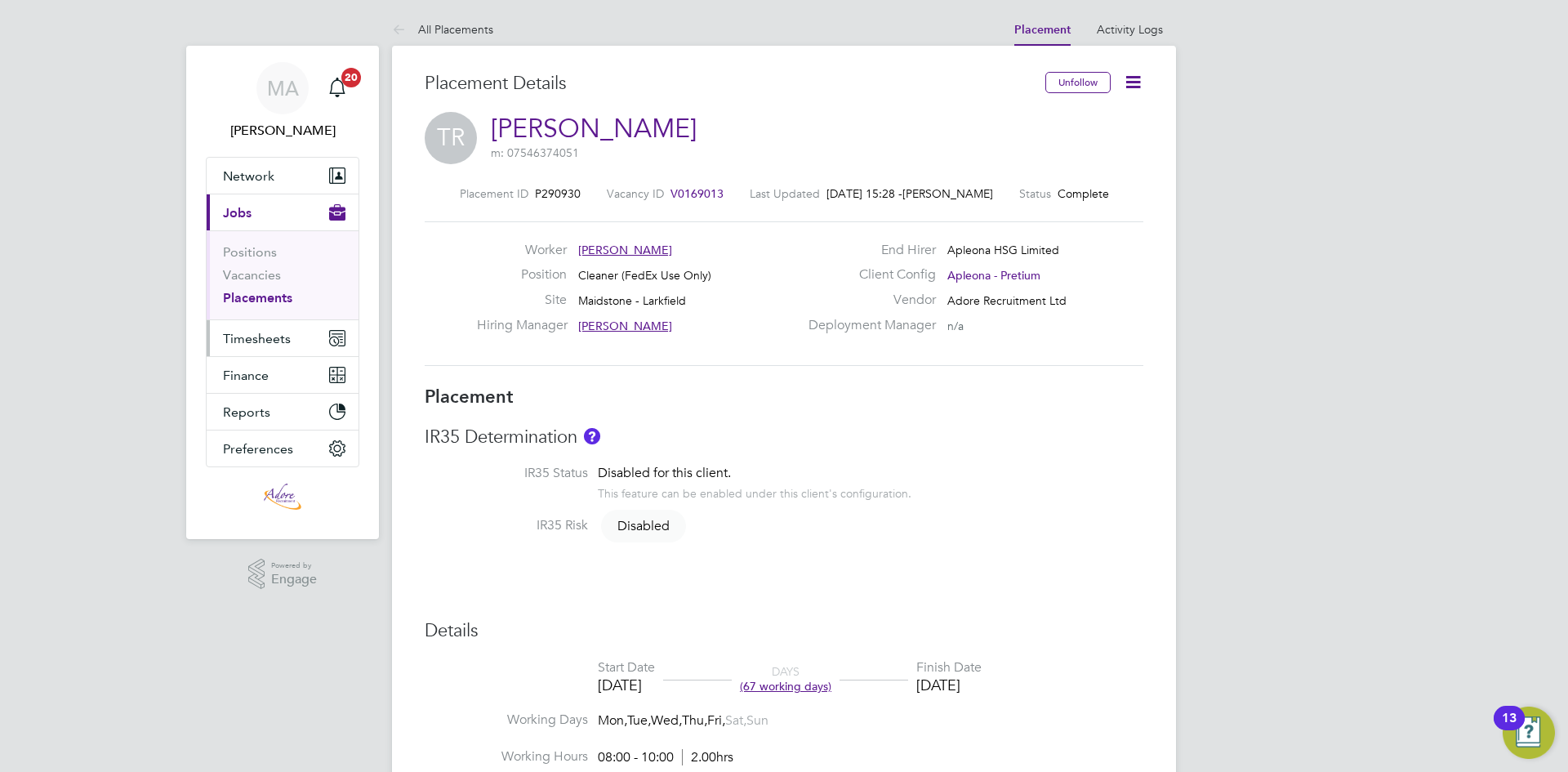
click at [241, 337] on span "Timesheets" at bounding box center [257, 338] width 68 height 15
click at [281, 338] on span "Timesheets" at bounding box center [257, 338] width 68 height 15
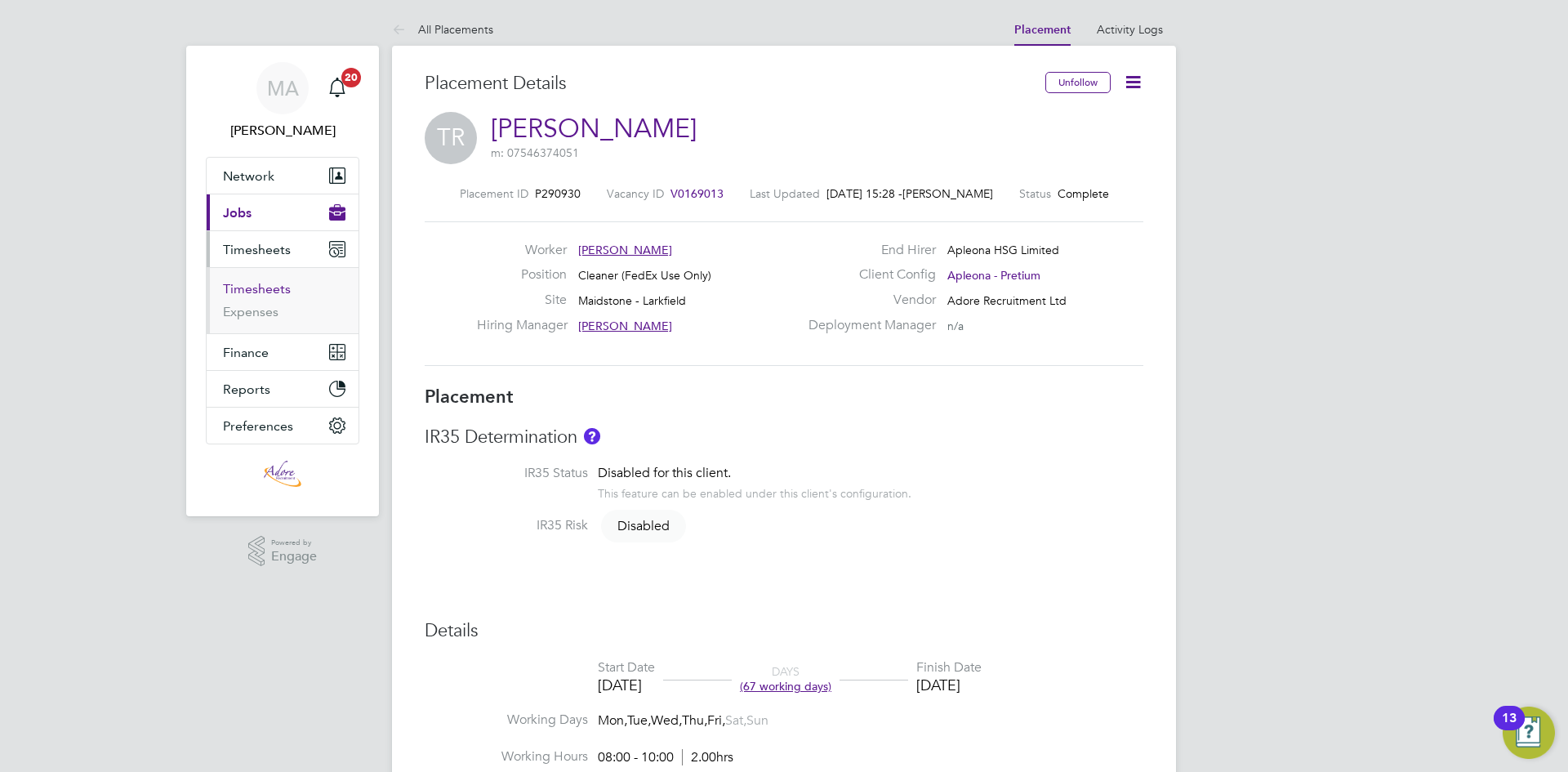
click at [255, 289] on link "Timesheets" at bounding box center [257, 289] width 68 height 15
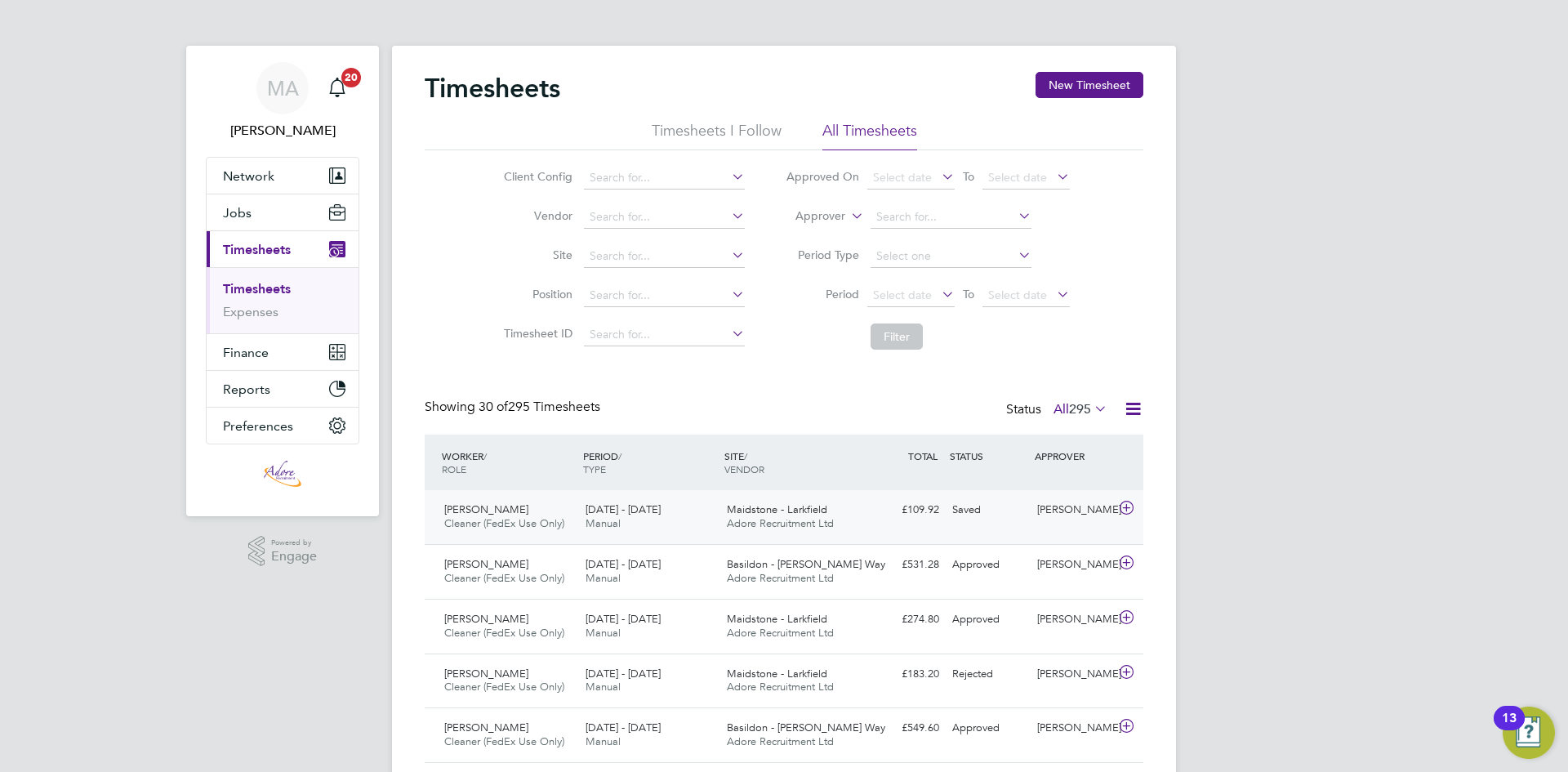
click at [1051, 510] on div "Tracy Sellick" at bounding box center [1073, 510] width 85 height 27
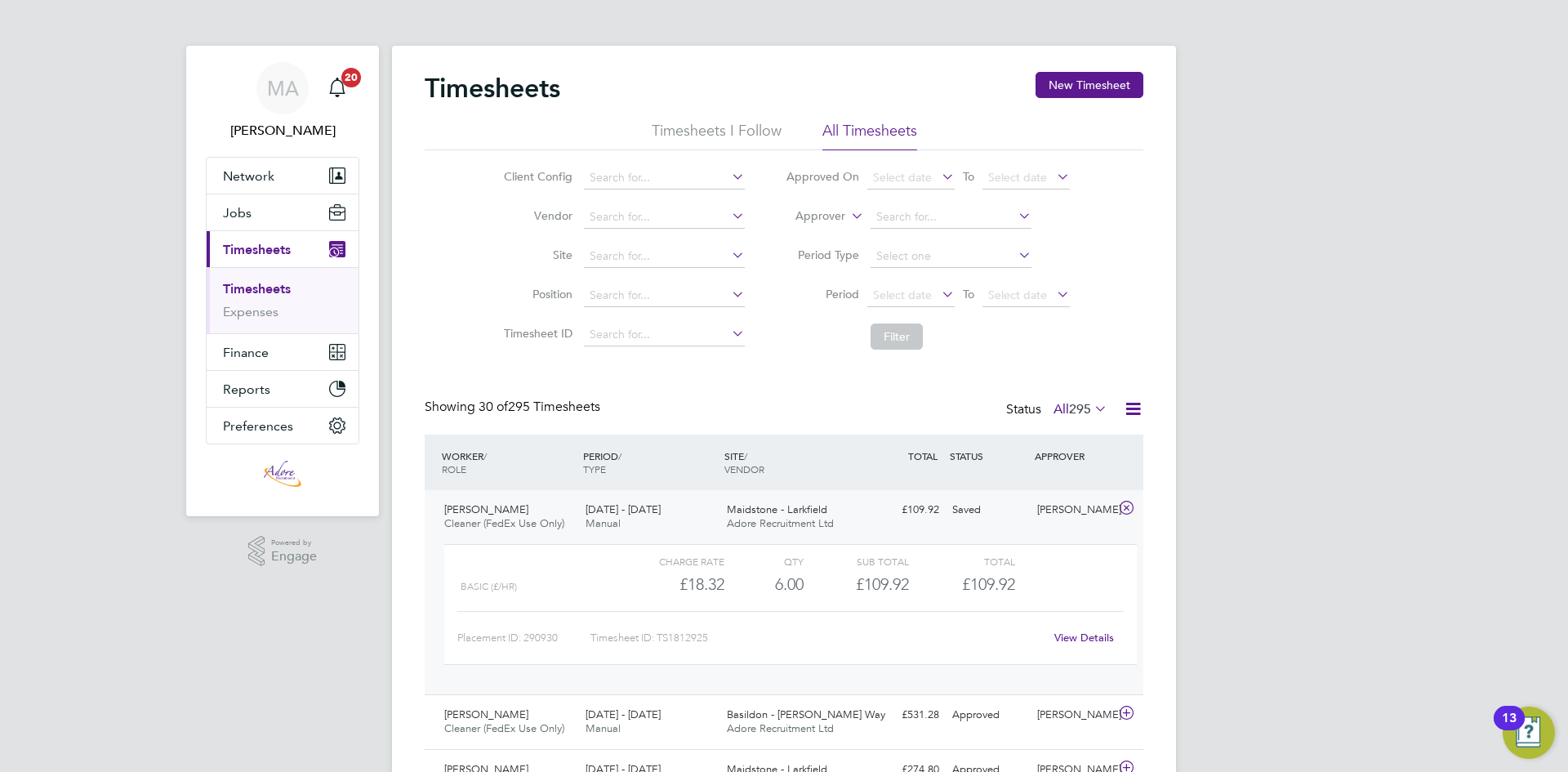
click at [1080, 637] on link "View Details" at bounding box center [1084, 637] width 60 height 14
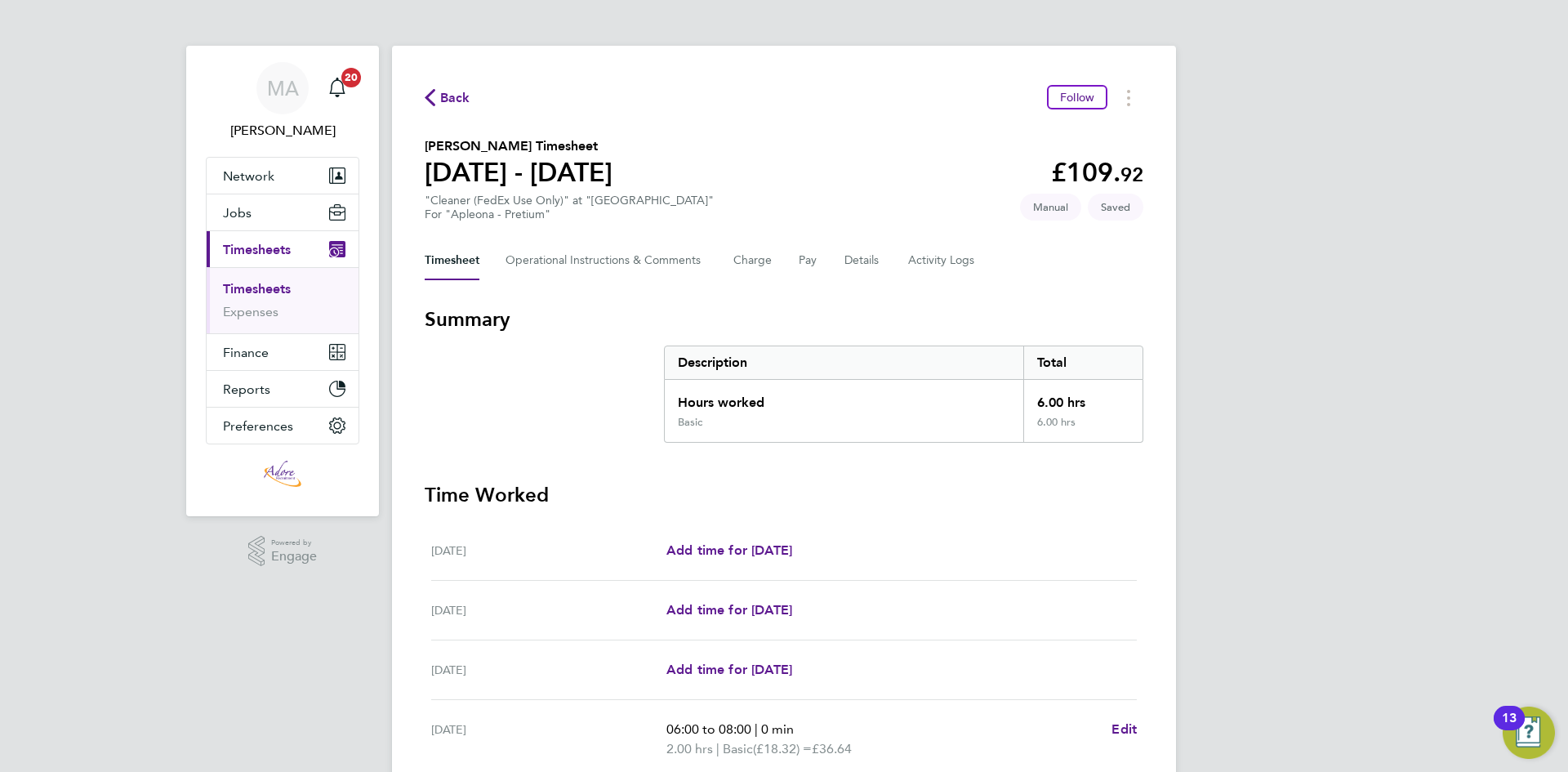
click at [434, 98] on icon "button" at bounding box center [430, 97] width 10 height 17
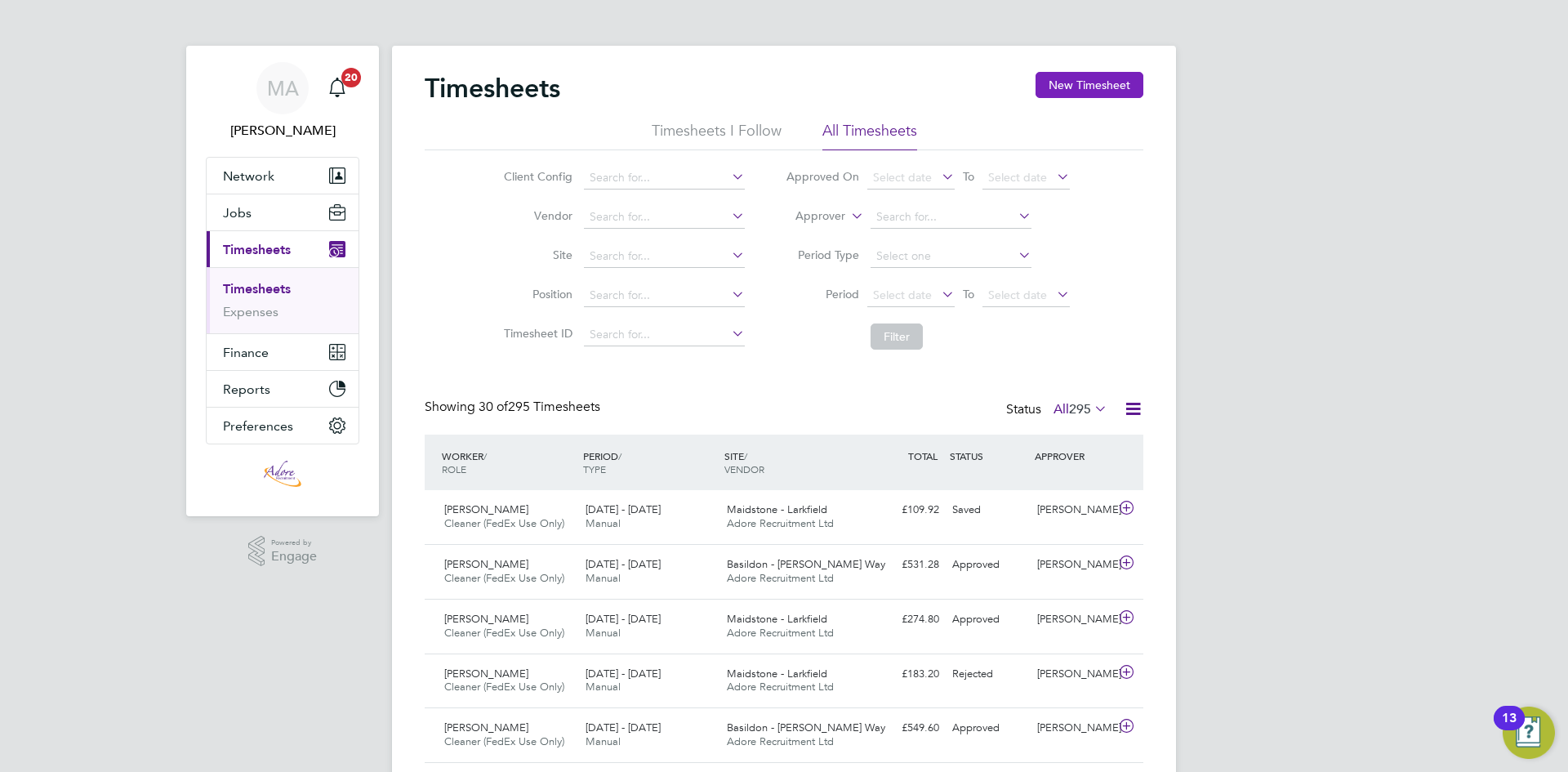
click at [1086, 74] on button "New Timesheet" at bounding box center [1089, 84] width 108 height 26
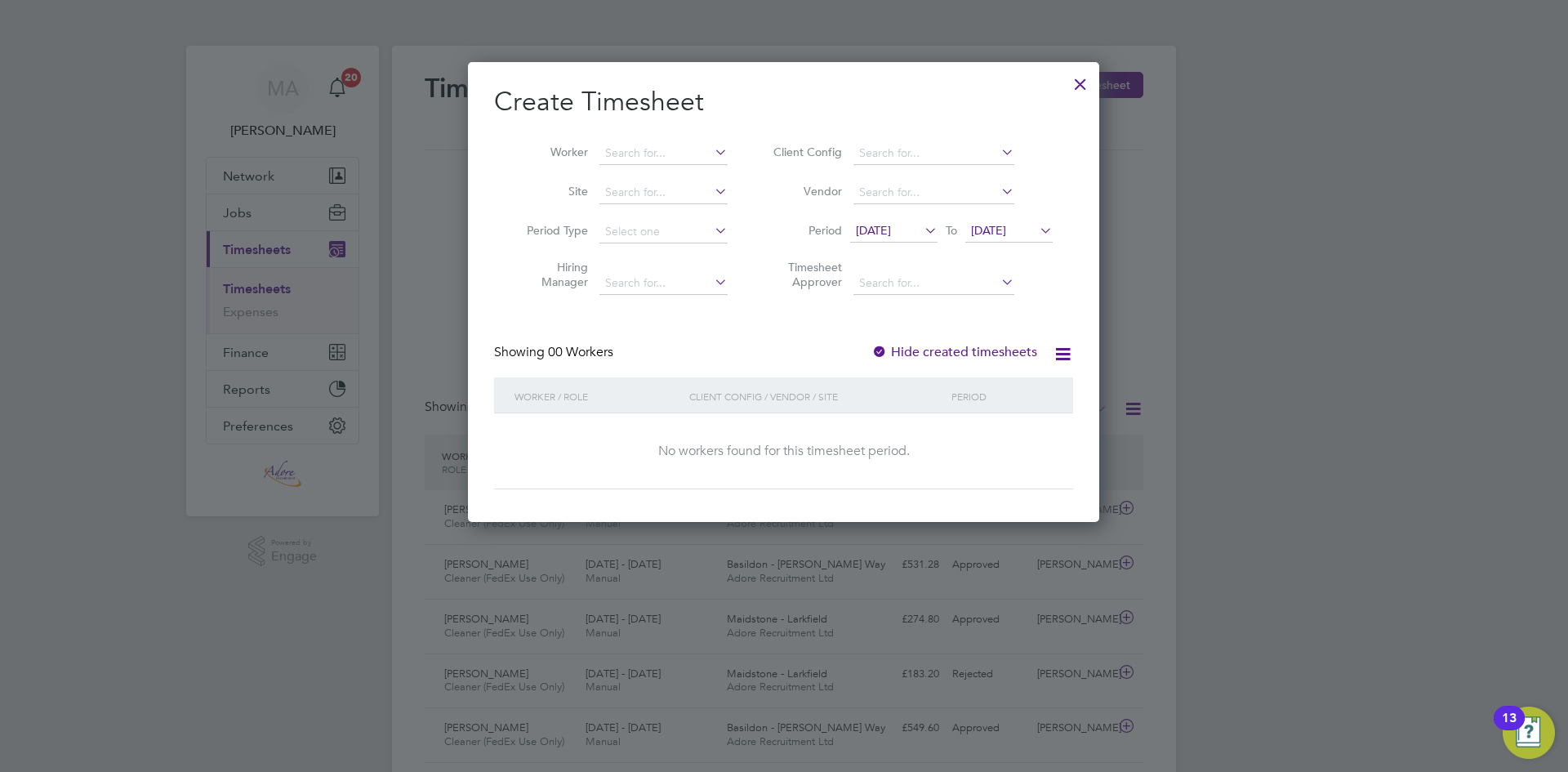
click at [1037, 232] on icon at bounding box center [1037, 230] width 0 height 23
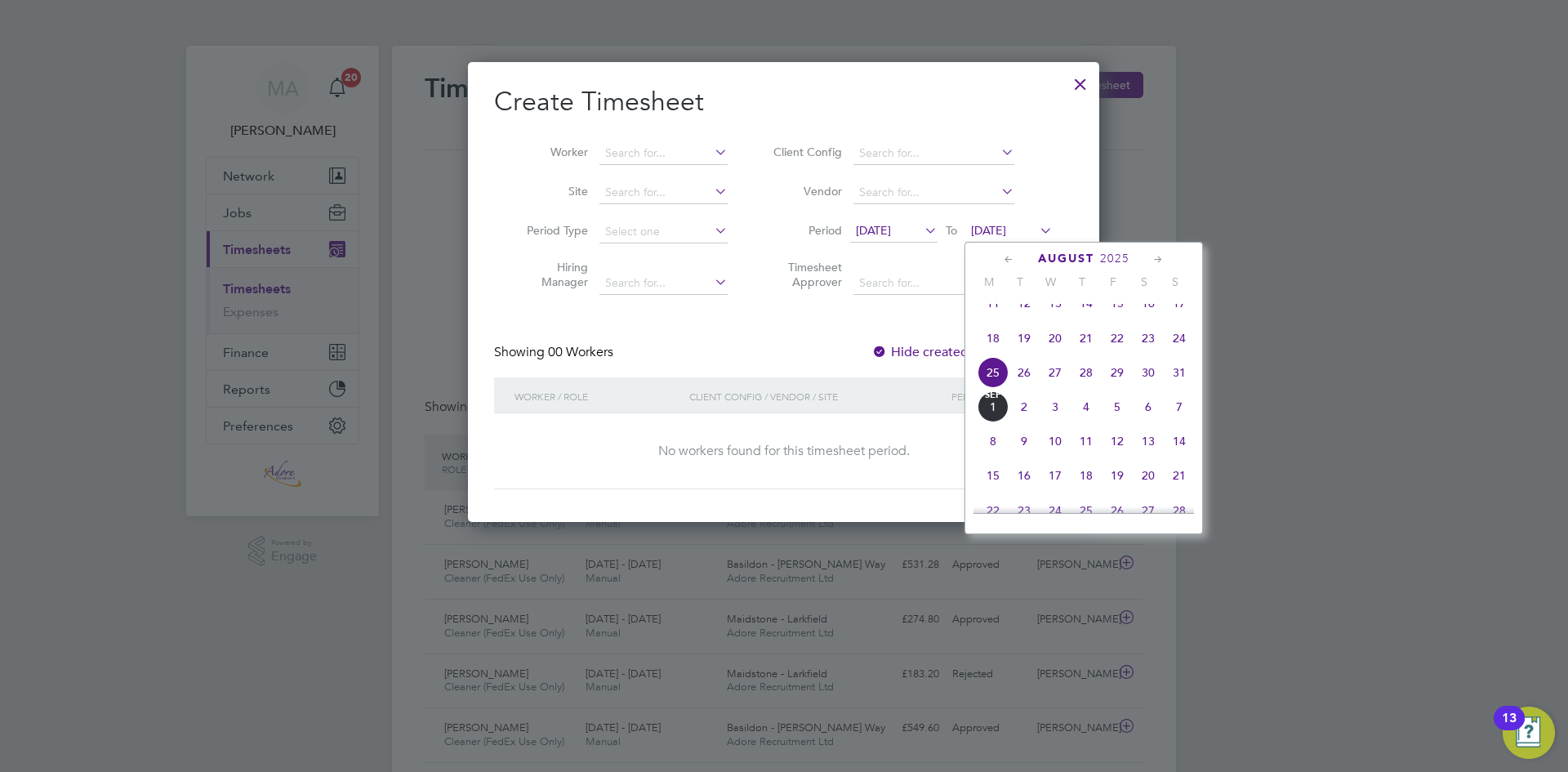
click at [1180, 384] on span "31" at bounding box center [1179, 372] width 31 height 31
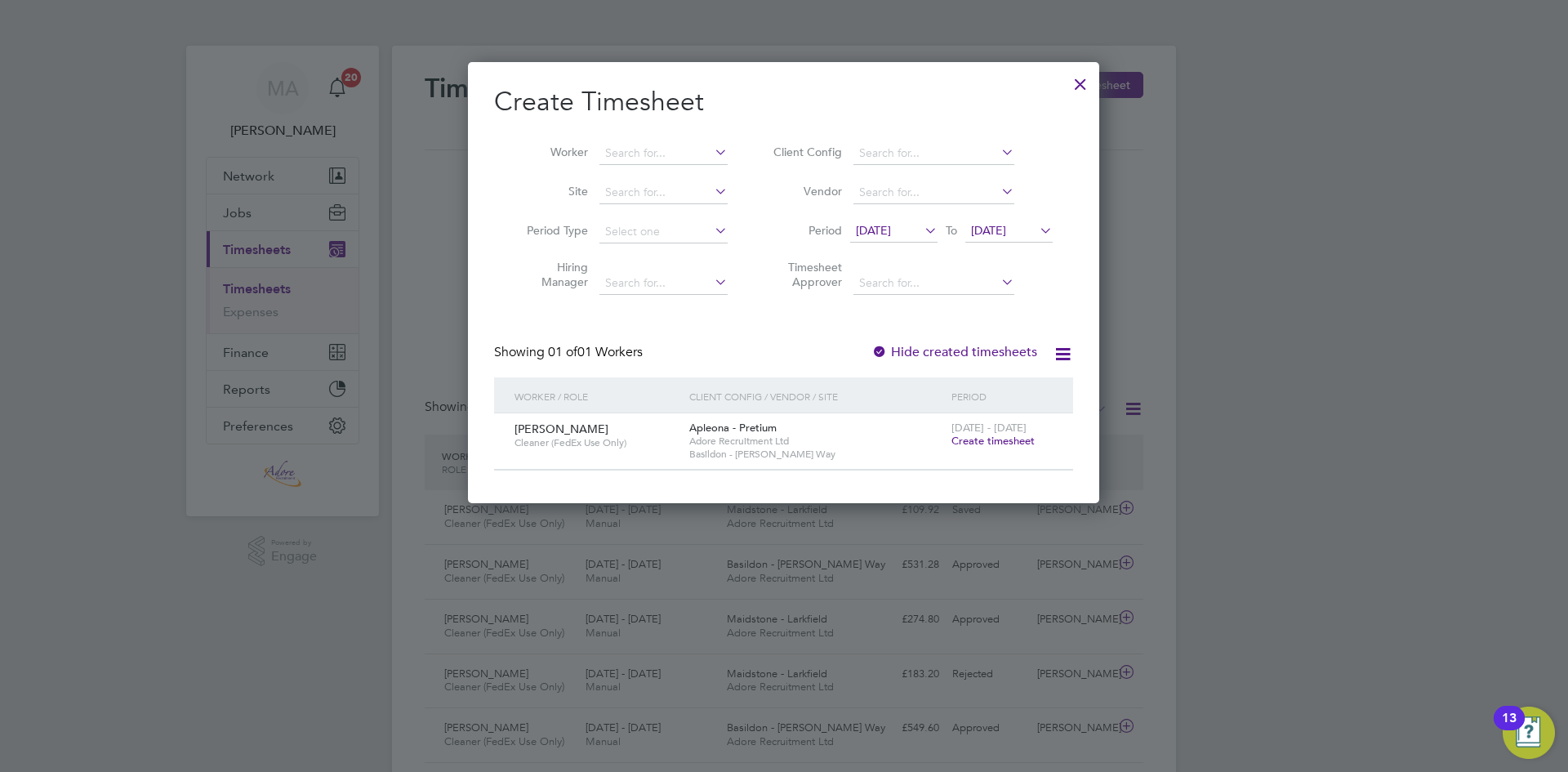
click at [921, 227] on icon at bounding box center [921, 230] width 0 height 23
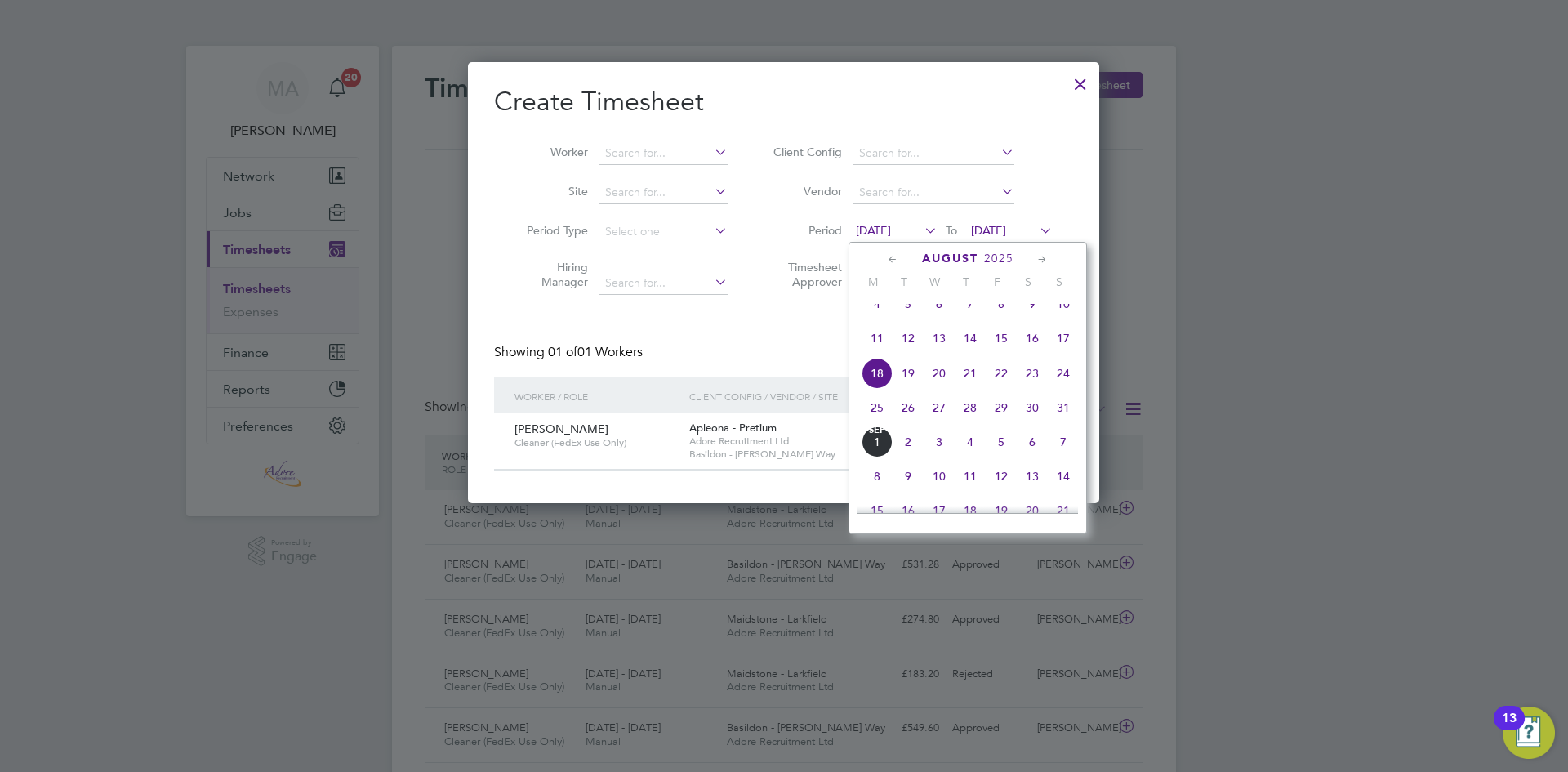
click at [904, 423] on span "26" at bounding box center [908, 407] width 31 height 31
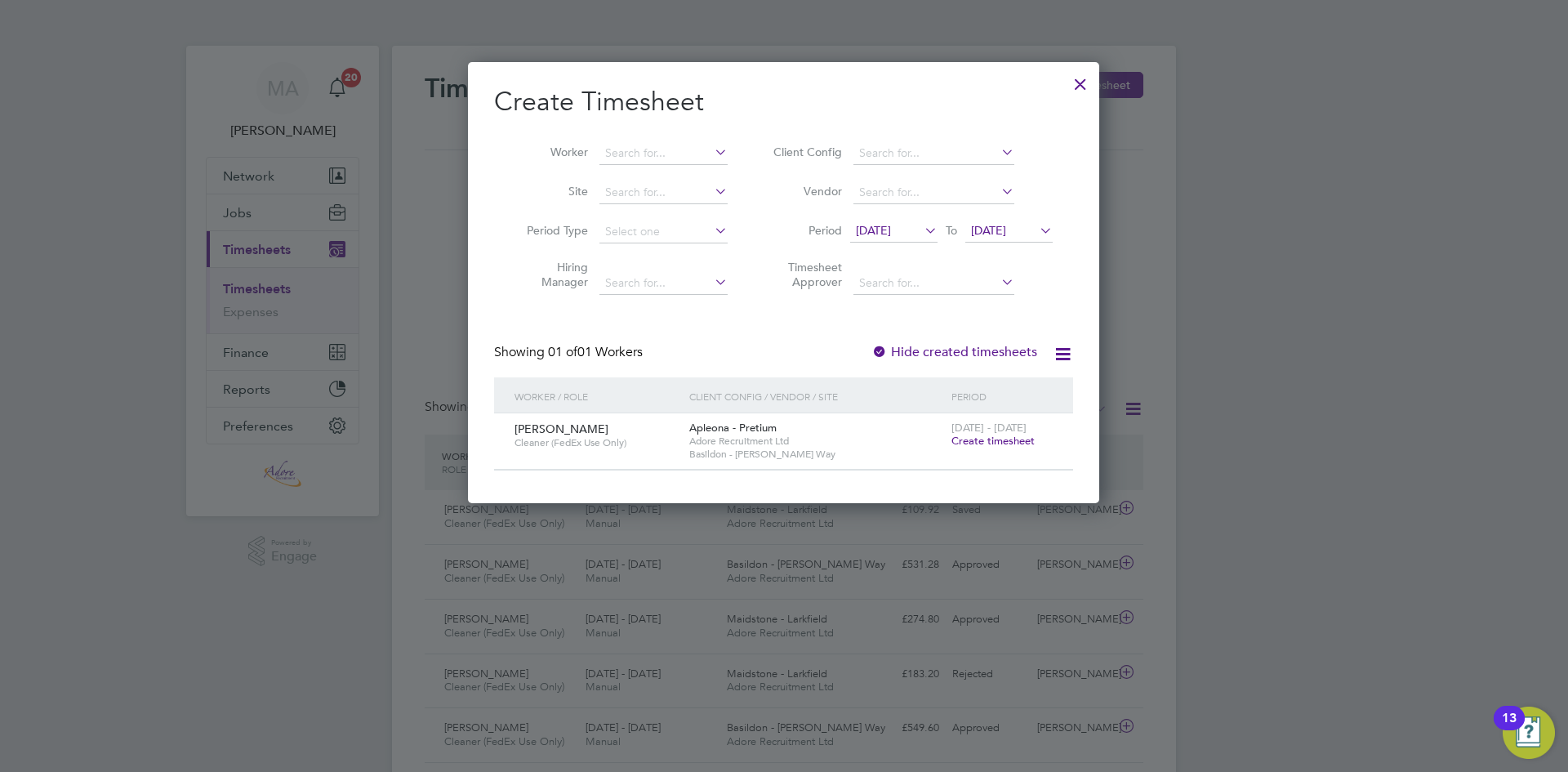
click at [1072, 89] on div at bounding box center [1080, 80] width 30 height 30
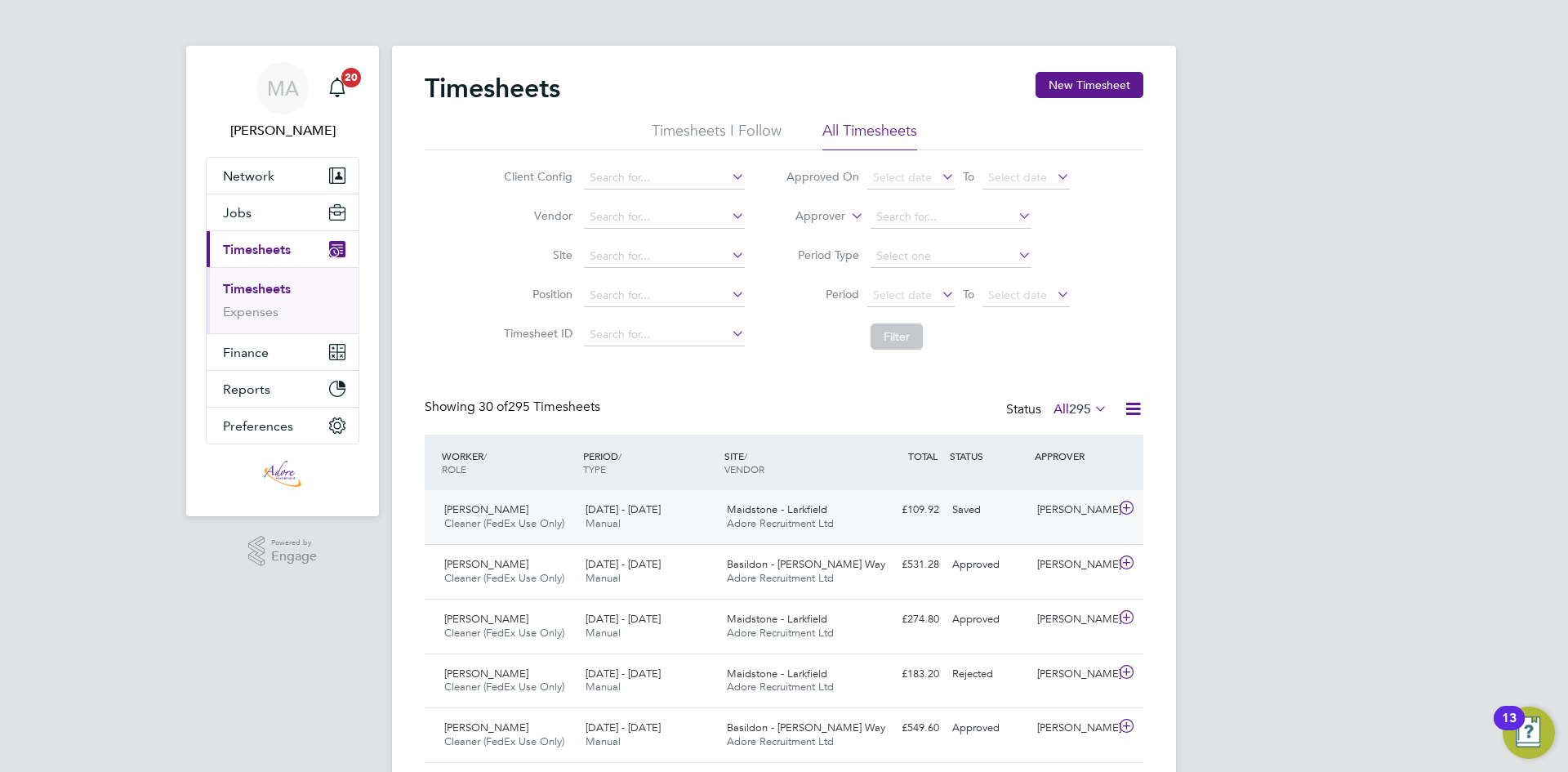
click at [999, 512] on div "Saved" at bounding box center [988, 510] width 85 height 27
click at [1126, 505] on icon at bounding box center [1127, 508] width 20 height 13
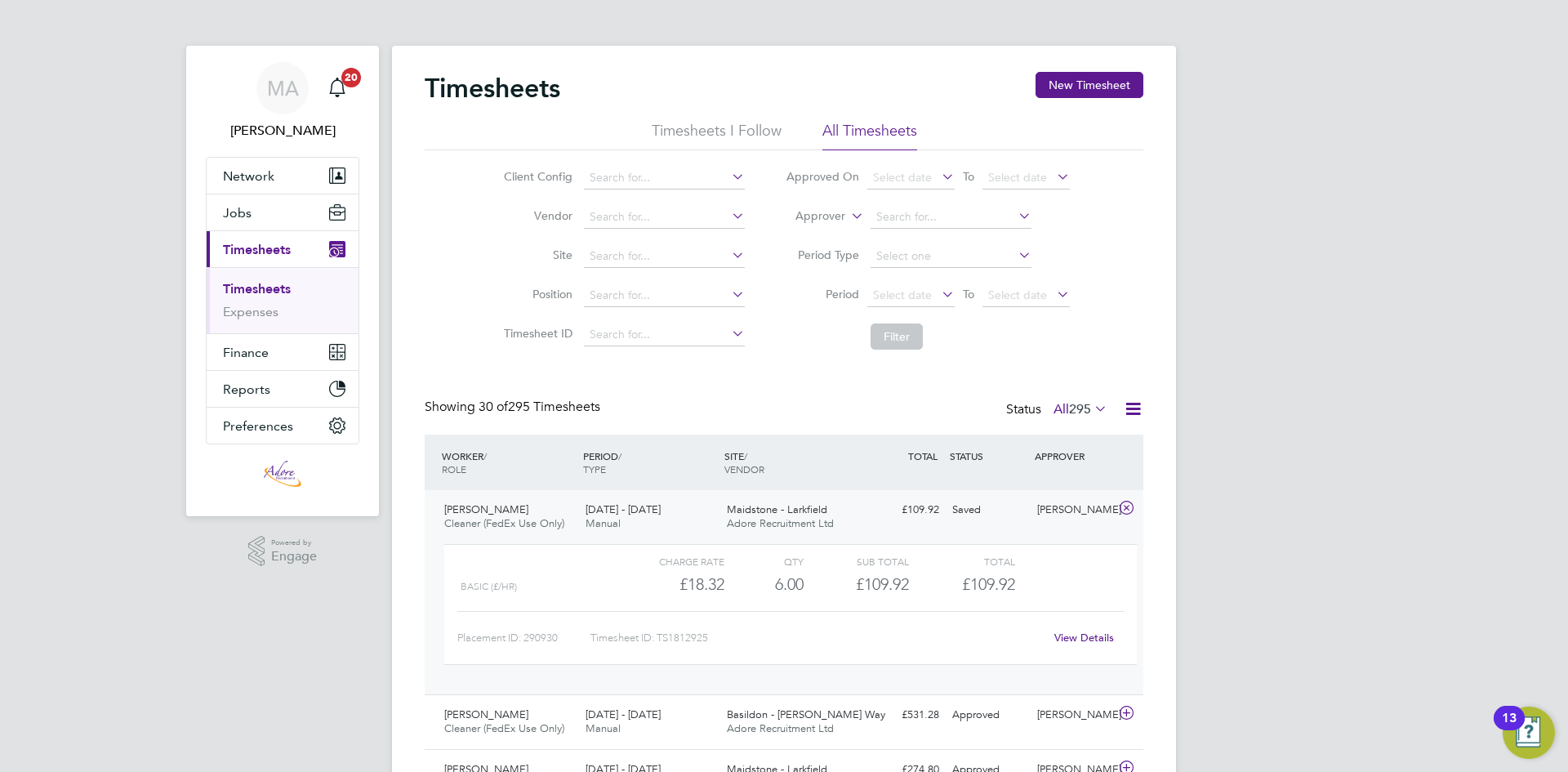
click at [1105, 638] on link "View Details" at bounding box center [1084, 637] width 60 height 14
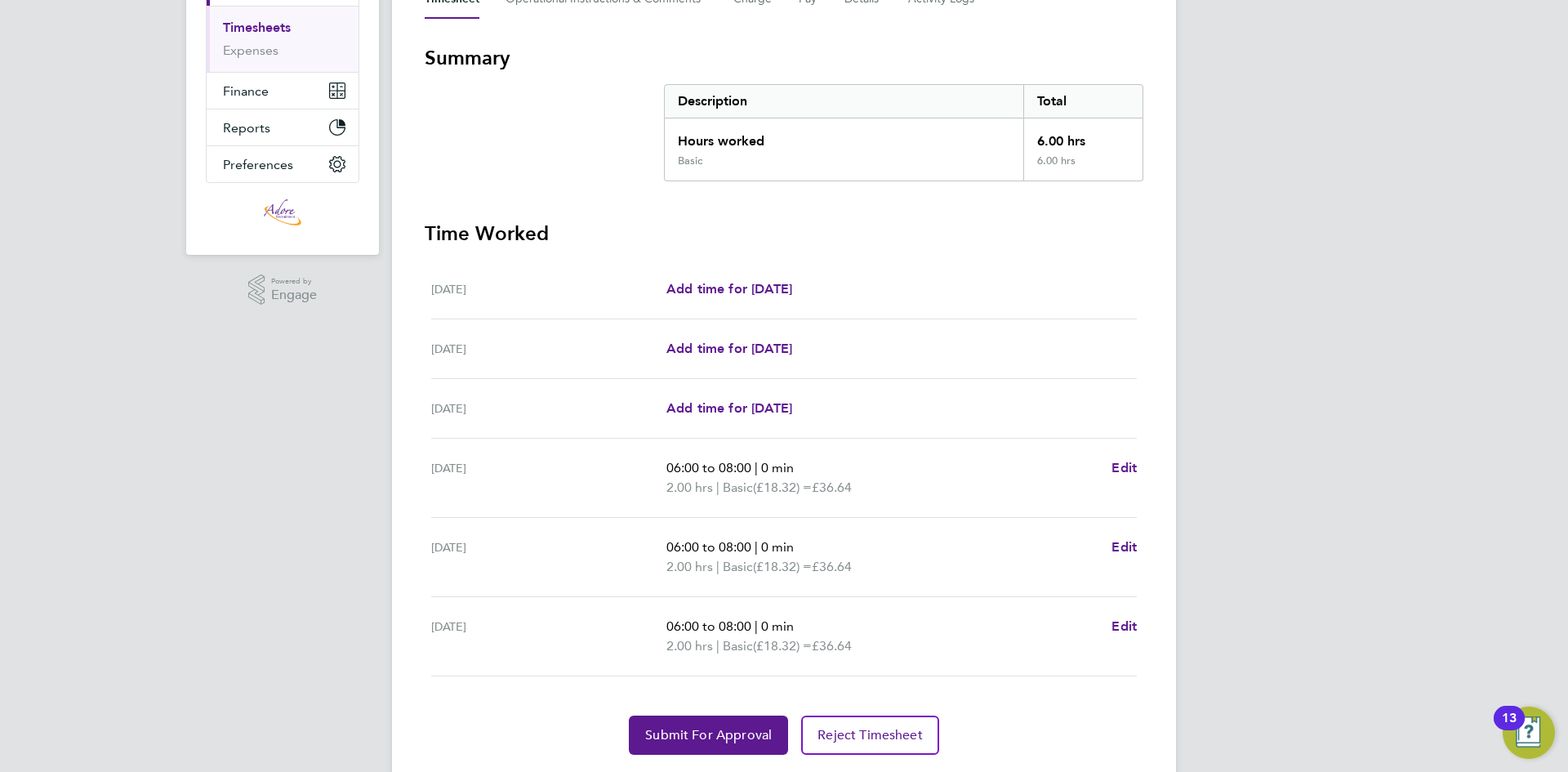
scroll to position [309, 0]
